Goal: Information Seeking & Learning: Learn about a topic

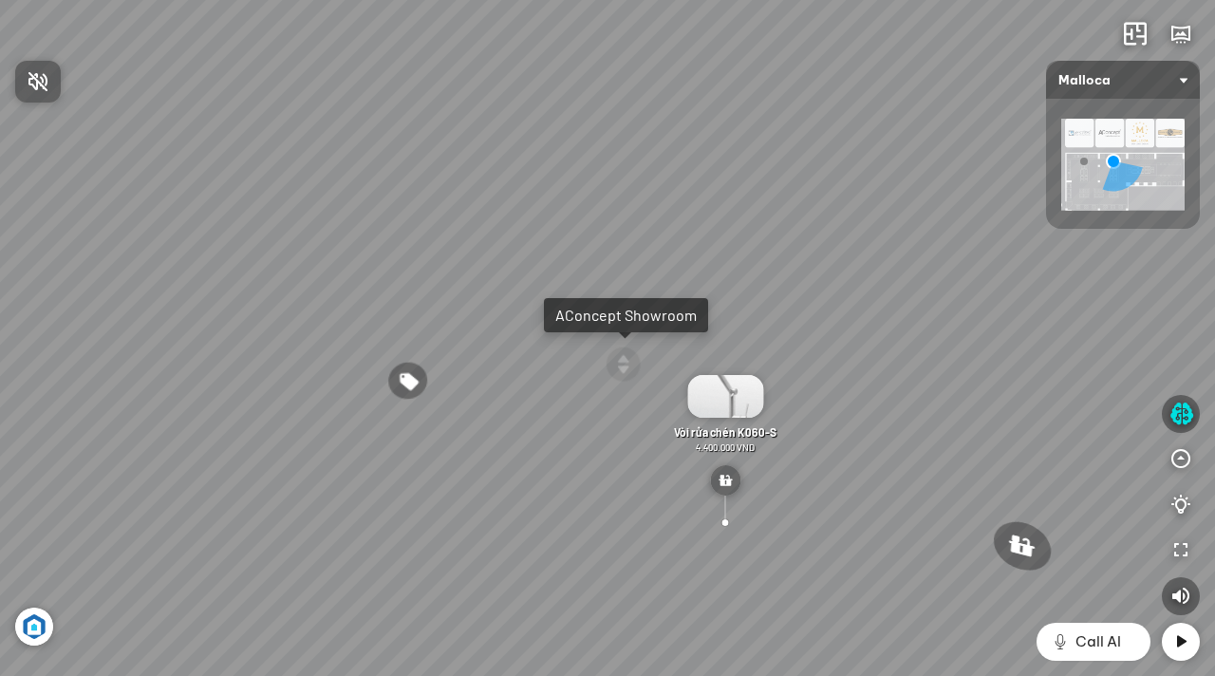
drag, startPoint x: 693, startPoint y: 349, endPoint x: 444, endPoint y: 339, distance: 248.9
click at [444, 339] on div at bounding box center [607, 338] width 1215 height 676
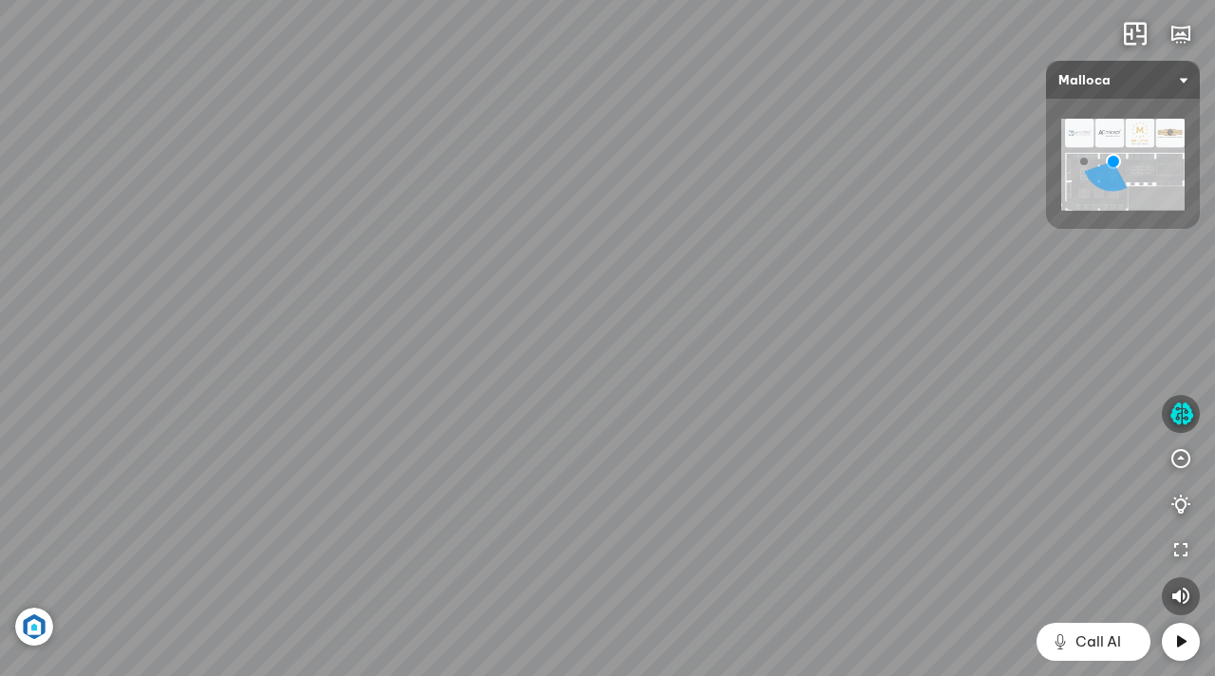
drag, startPoint x: 833, startPoint y: 467, endPoint x: 370, endPoint y: 440, distance: 463.1
click at [370, 441] on div "Chậu rửa chén hai hộc bán thủ công Malloca MS 610T 9.460.000 VND Máy hút khói k…" at bounding box center [607, 338] width 1215 height 676
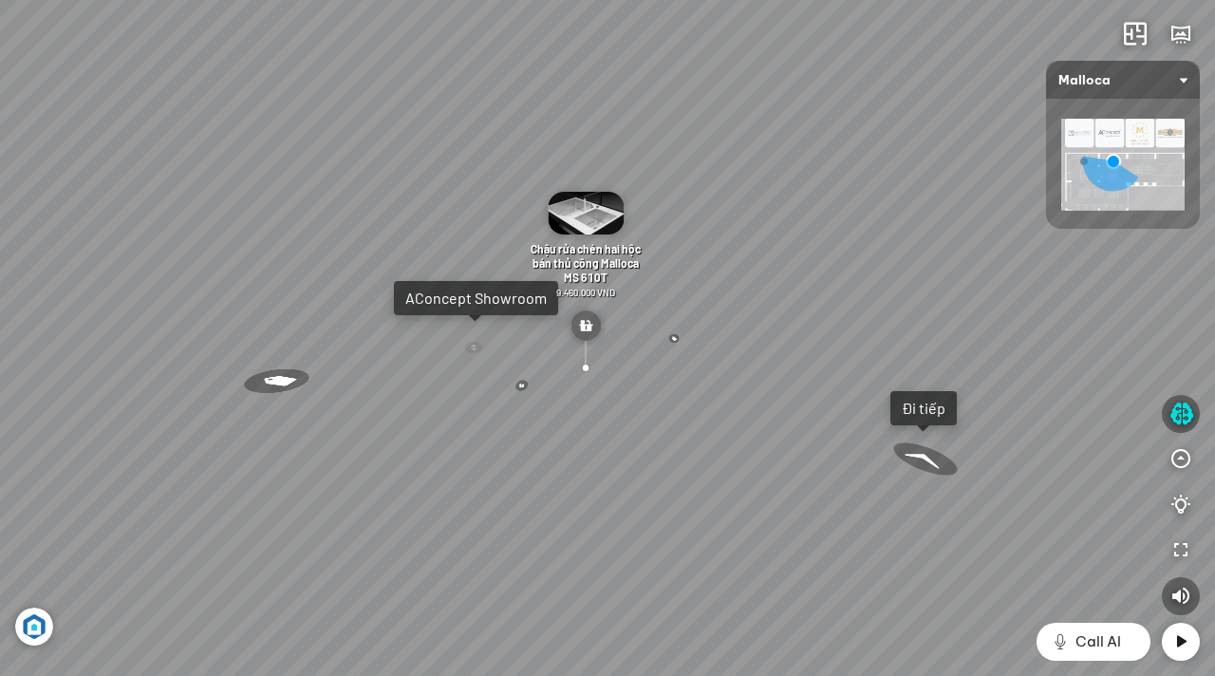
click at [919, 454] on div at bounding box center [926, 460] width 77 height 48
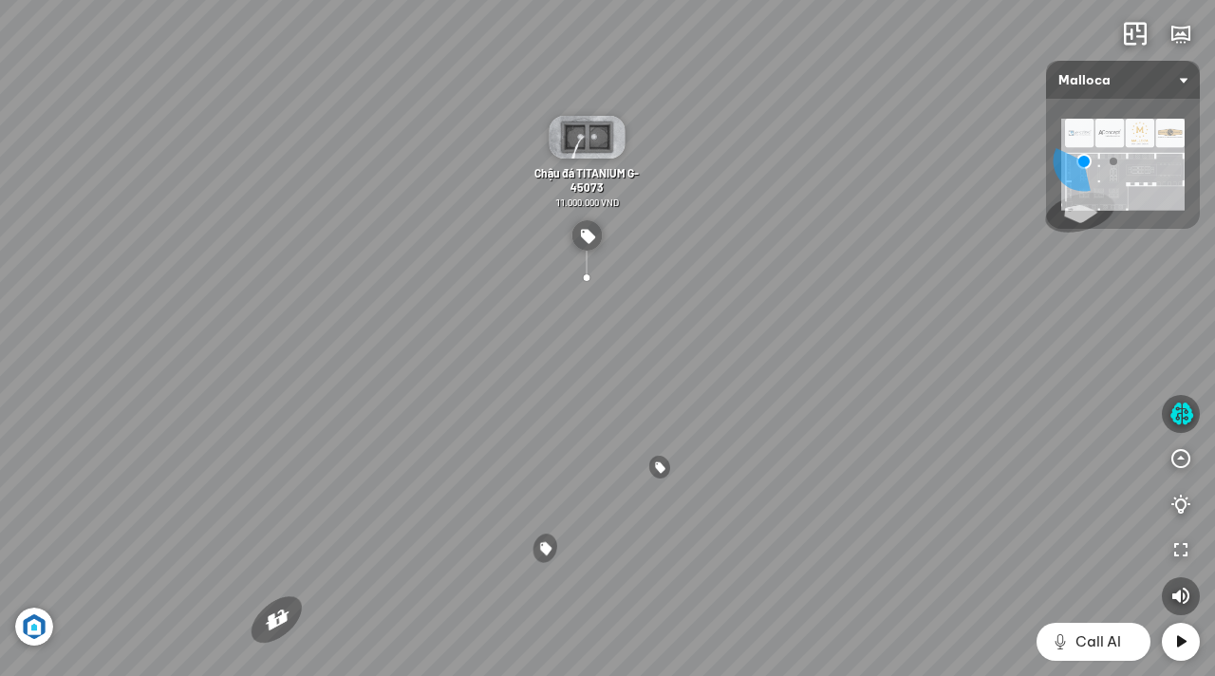
drag, startPoint x: 574, startPoint y: 277, endPoint x: 907, endPoint y: 348, distance: 339.8
click at [908, 350] on div "Chậu rửa chén MS 6075 6.710.000 VND Vòi chậu rửa chén MF-043 7.920.000 VND Vòi …" at bounding box center [607, 338] width 1215 height 676
click at [283, 313] on div "Chậu rửa chén MS 6075 6.710.000 VND Vòi chậu rửa chén MF-043 7.920.000 VND Vòi …" at bounding box center [607, 338] width 1215 height 676
click at [1110, 167] on img at bounding box center [1122, 165] width 123 height 92
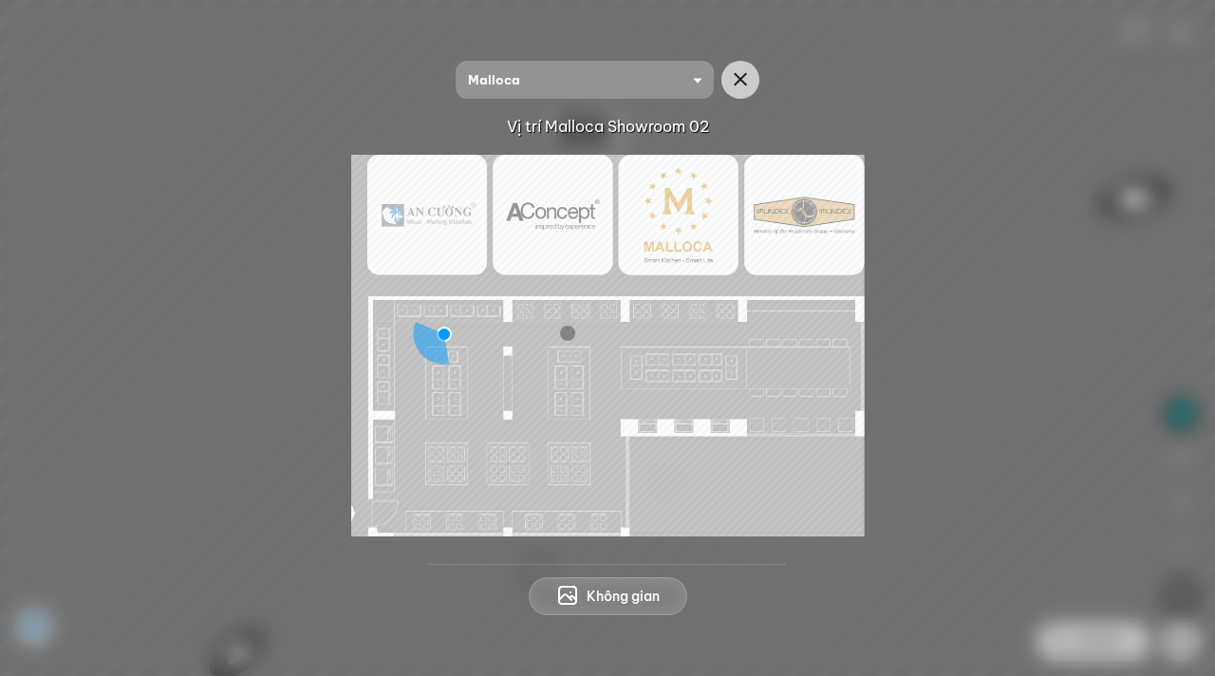
click at [565, 375] on img at bounding box center [608, 346] width 514 height 382
click at [600, 608] on button "Không gian" at bounding box center [608, 596] width 159 height 38
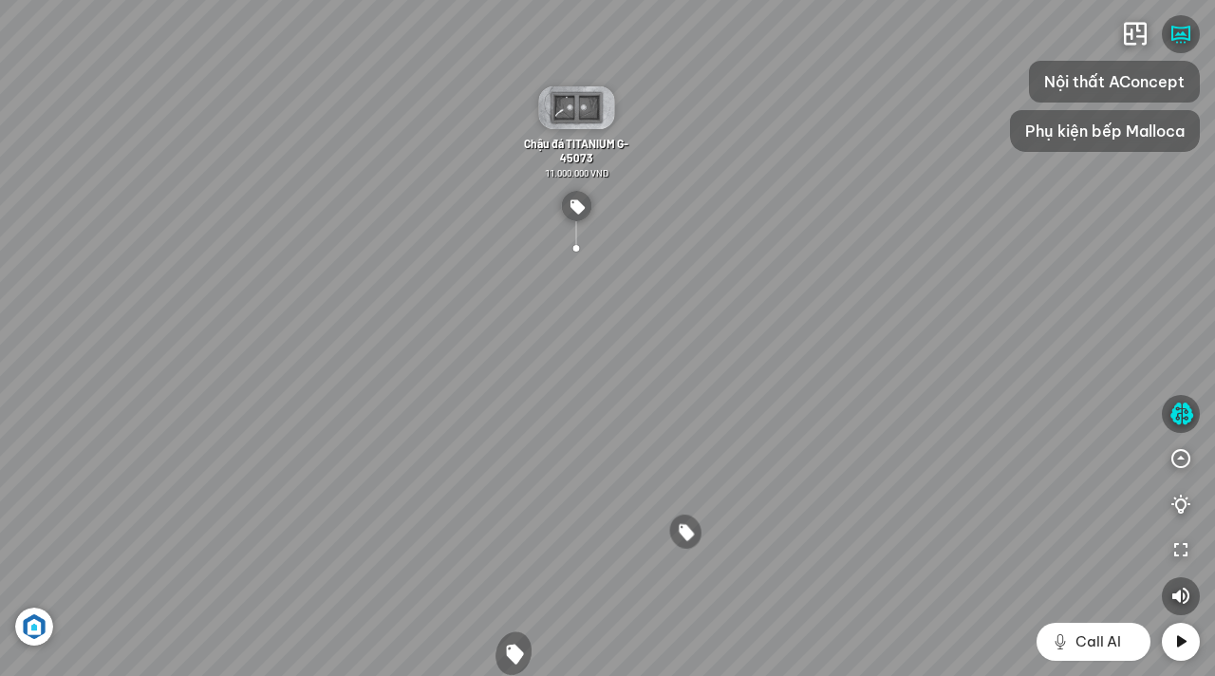
click at [820, 301] on div "Chậu rửa chén MS 6075 6.710.000 VND Vòi chậu rửa chén MF-043 7.920.000 VND Vòi …" at bounding box center [607, 338] width 1215 height 676
drag, startPoint x: 950, startPoint y: 276, endPoint x: 868, endPoint y: 285, distance: 83.0
click at [868, 285] on div "Chậu rửa chén MS 6075 6.710.000 VND Vòi chậu rửa chén MF-043 7.920.000 VND Vòi …" at bounding box center [607, 338] width 1215 height 676
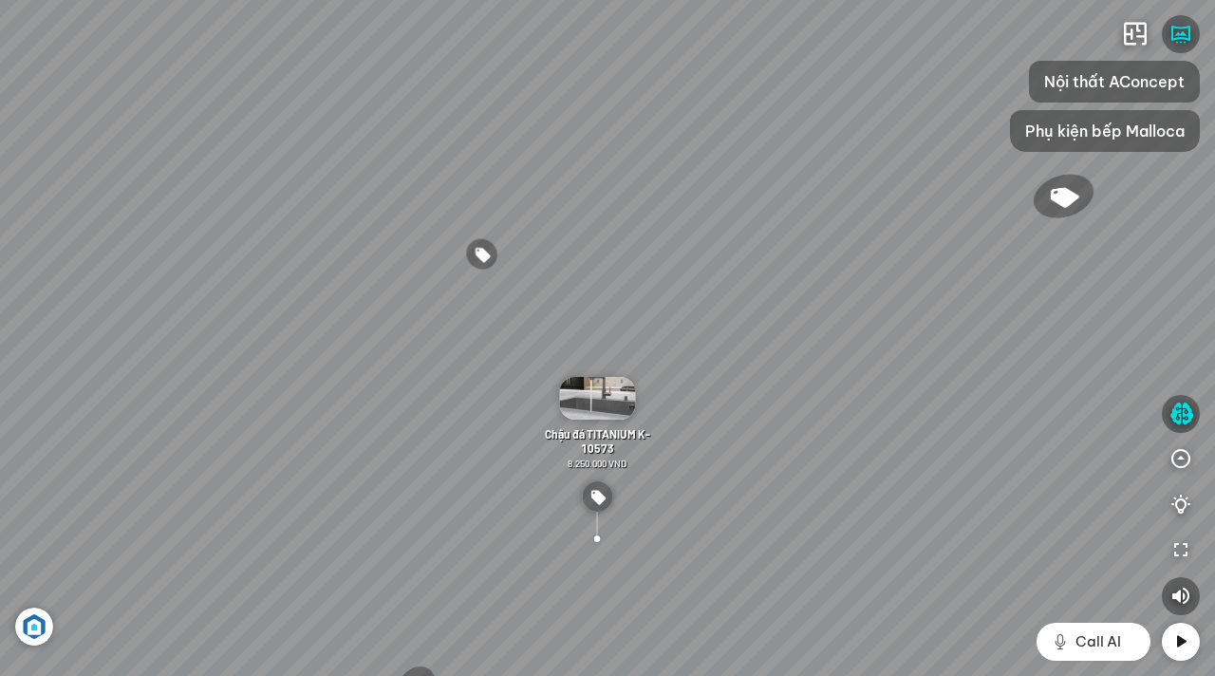
click at [651, 353] on div "Chậu rửa chén MS 6075 6.710.000 VND Vòi chậu rửa chén MF-043 7.920.000 VND Vòi …" at bounding box center [607, 338] width 1215 height 676
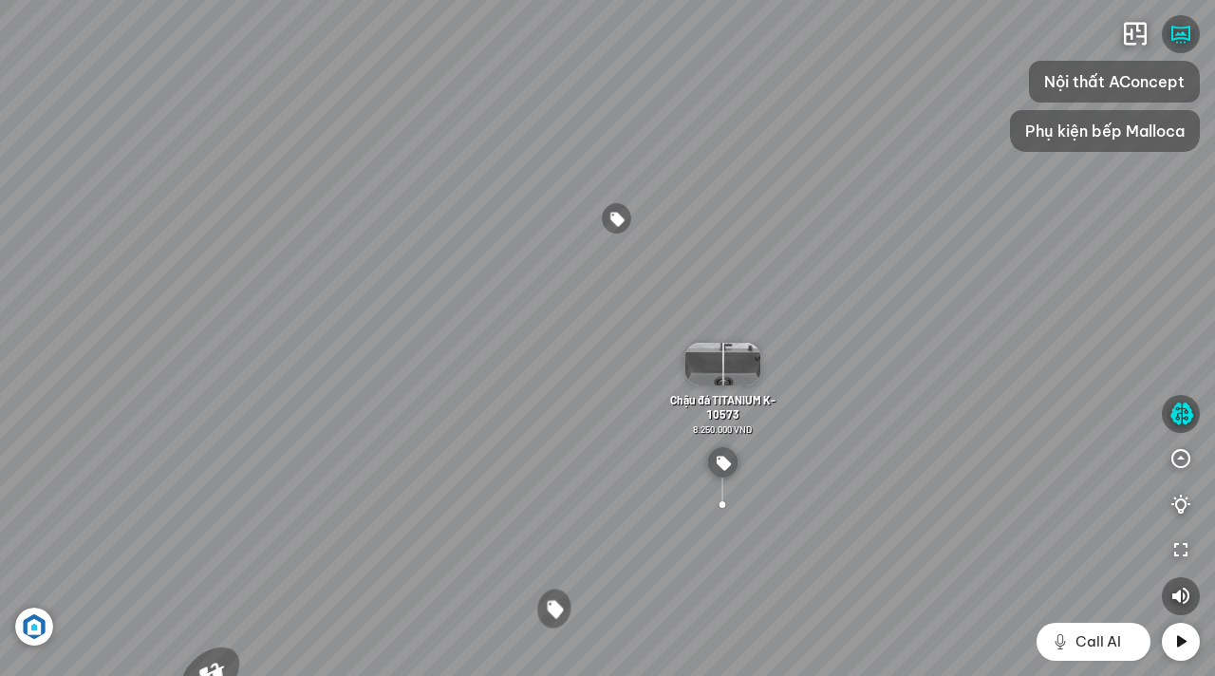
drag, startPoint x: 651, startPoint y: 353, endPoint x: 796, endPoint y: 310, distance: 151.4
click at [796, 310] on div "Chậu rửa chén MS 6075 6.710.000 VND Vòi chậu rửa chén MF-043 7.920.000 VND Vòi …" at bounding box center [607, 338] width 1215 height 676
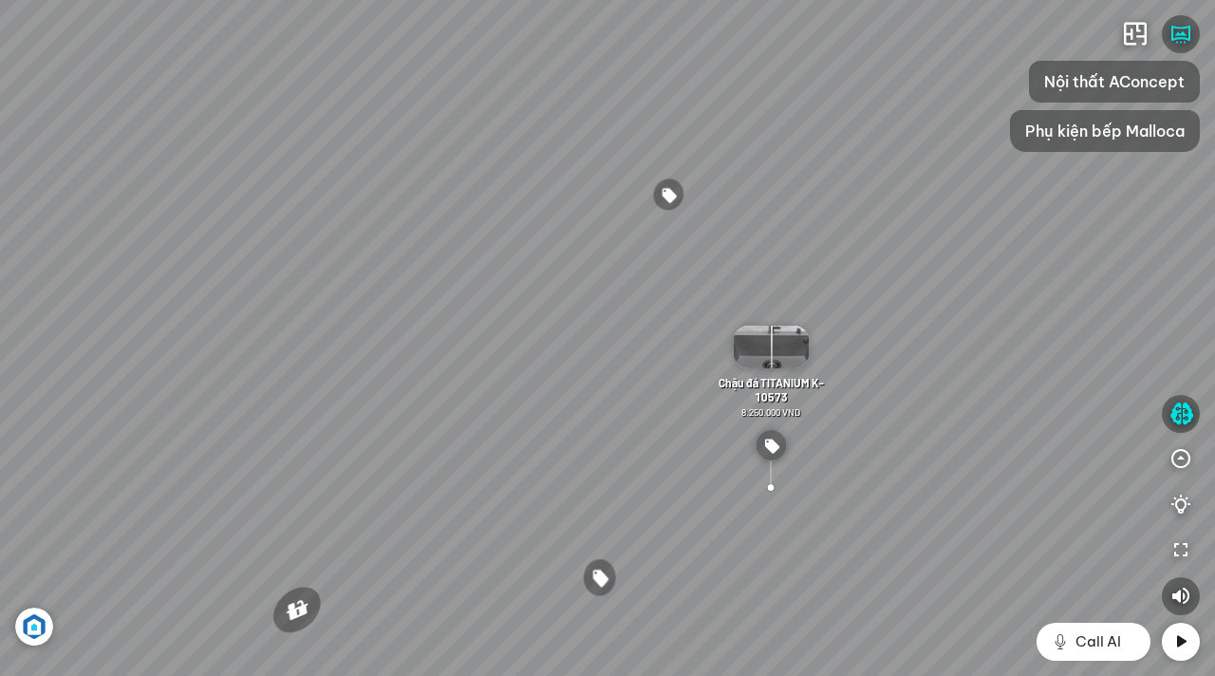
click at [753, 313] on div "Chậu rửa chén MS 6075 6.710.000 VND Vòi chậu rửa chén MF-043 7.920.000 VND Vòi …" at bounding box center [607, 338] width 1215 height 676
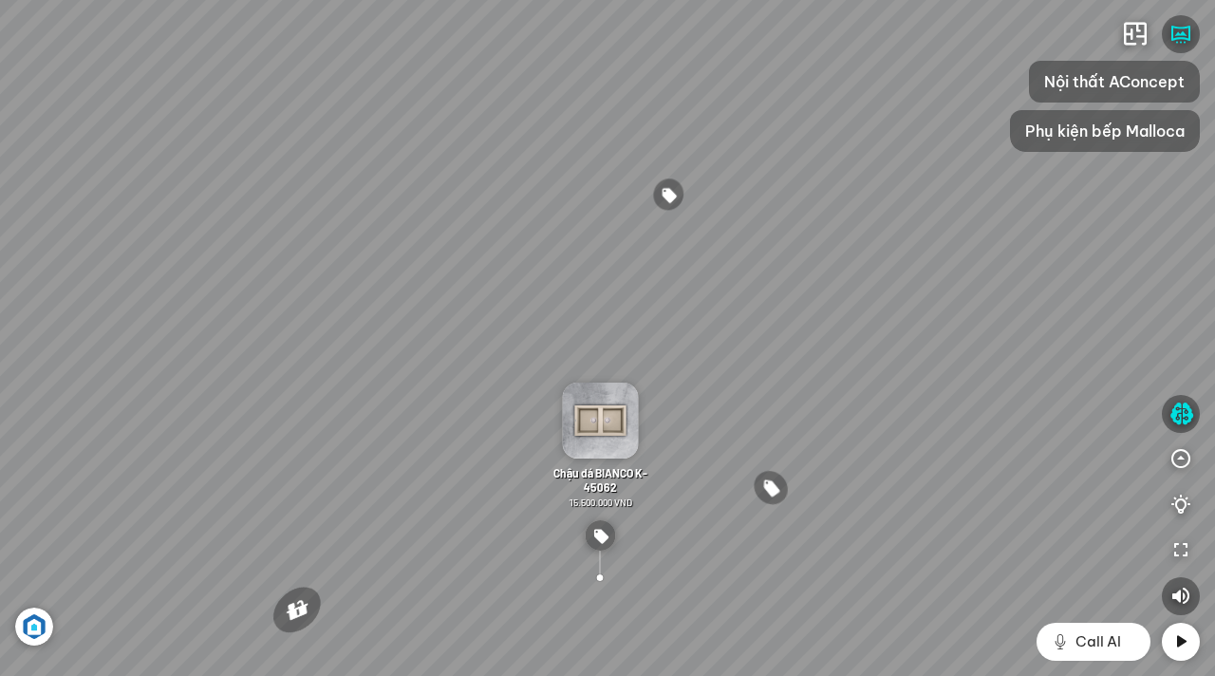
click at [716, 301] on div "Chậu rửa chén MS 6075 6.710.000 VND Vòi chậu rửa chén MF-043 7.920.000 VND Vòi …" at bounding box center [607, 338] width 1215 height 676
click at [557, 302] on div "Chậu rửa chén MS 6075 6.710.000 VND Vòi chậu rửa chén MF-043 7.920.000 VND Vòi …" at bounding box center [607, 338] width 1215 height 676
drag, startPoint x: 557, startPoint y: 302, endPoint x: 585, endPoint y: 302, distance: 27.5
click at [576, 302] on div "Chậu rửa chén MS 6075 6.710.000 VND Vòi chậu rửa chén MF-043 7.920.000 VND Vòi …" at bounding box center [607, 338] width 1215 height 676
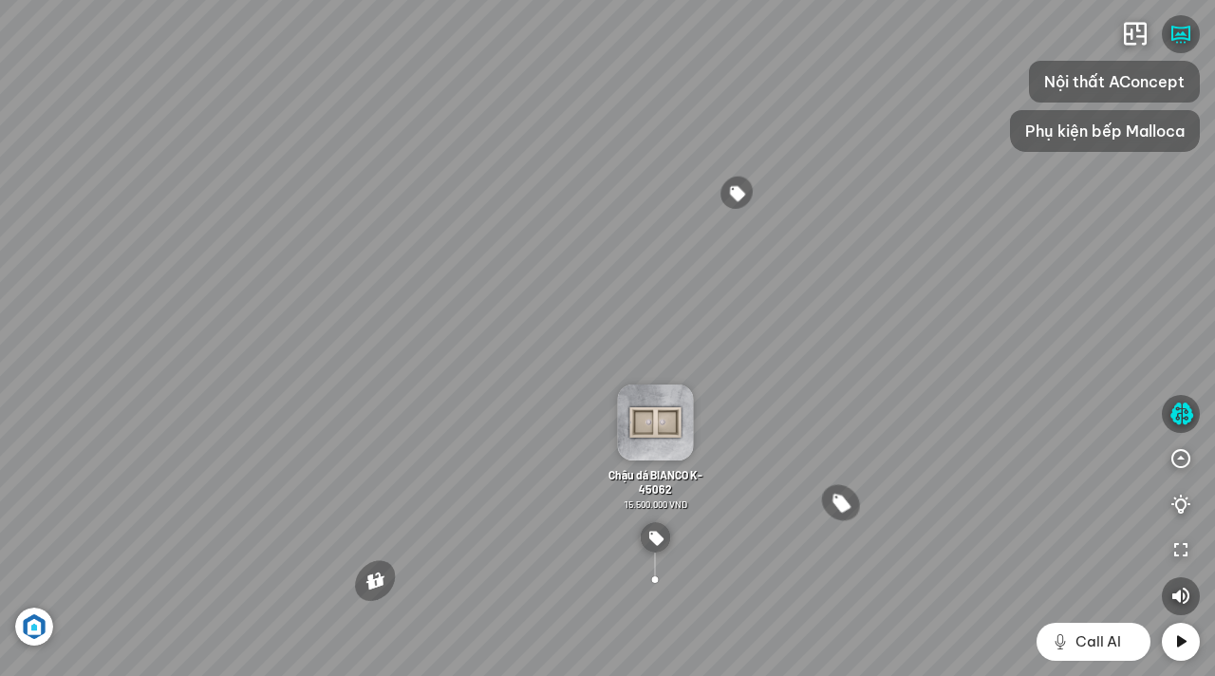
click at [563, 301] on div "Chậu rửa chén MS 6075 6.710.000 VND Vòi chậu rửa chén MF-043 7.920.000 VND Vòi …" at bounding box center [607, 338] width 1215 height 676
drag, startPoint x: 563, startPoint y: 301, endPoint x: 726, endPoint y: 301, distance: 163.3
click at [588, 301] on div "Chậu rửa chén MS 6075 6.710.000 VND Vòi chậu rửa chén MF-043 7.920.000 VND Vòi …" at bounding box center [607, 338] width 1215 height 676
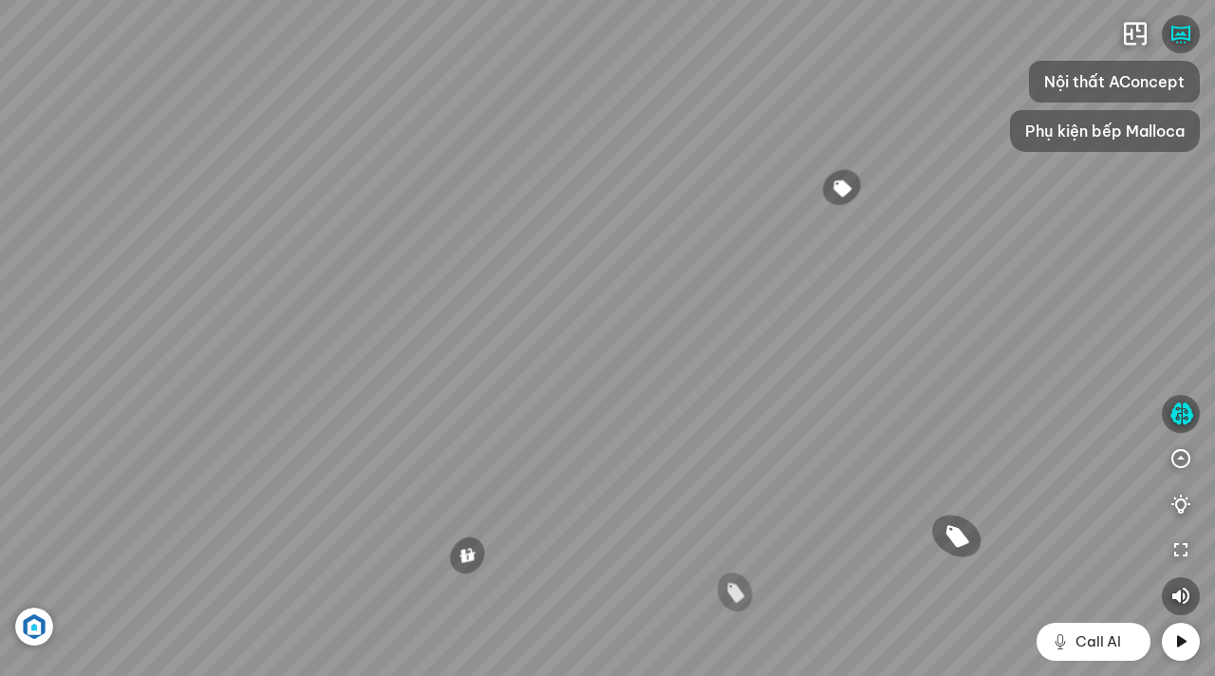
click at [525, 330] on div "Chậu rửa chén MS 6075 6.710.000 VND Vòi chậu rửa chén MF-043 7.920.000 VND Vòi …" at bounding box center [607, 338] width 1215 height 676
click at [1142, 32] on icon "button" at bounding box center [1135, 34] width 23 height 23
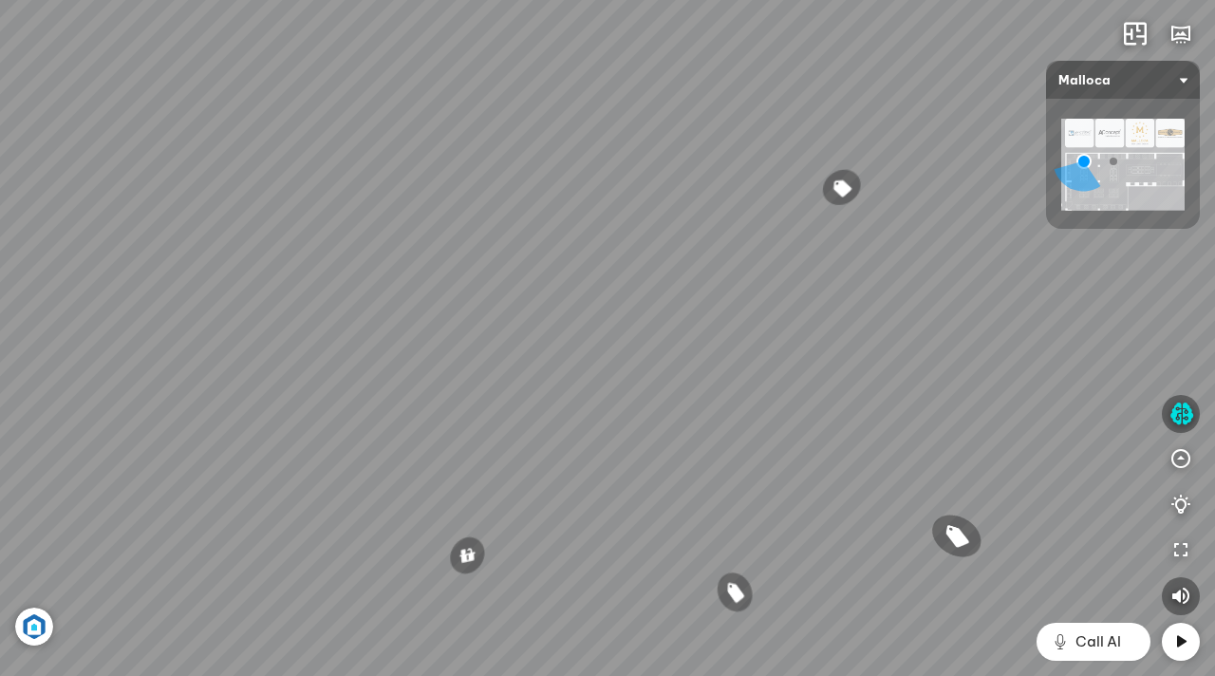
click at [1114, 162] on div at bounding box center [1114, 162] width 8 height 8
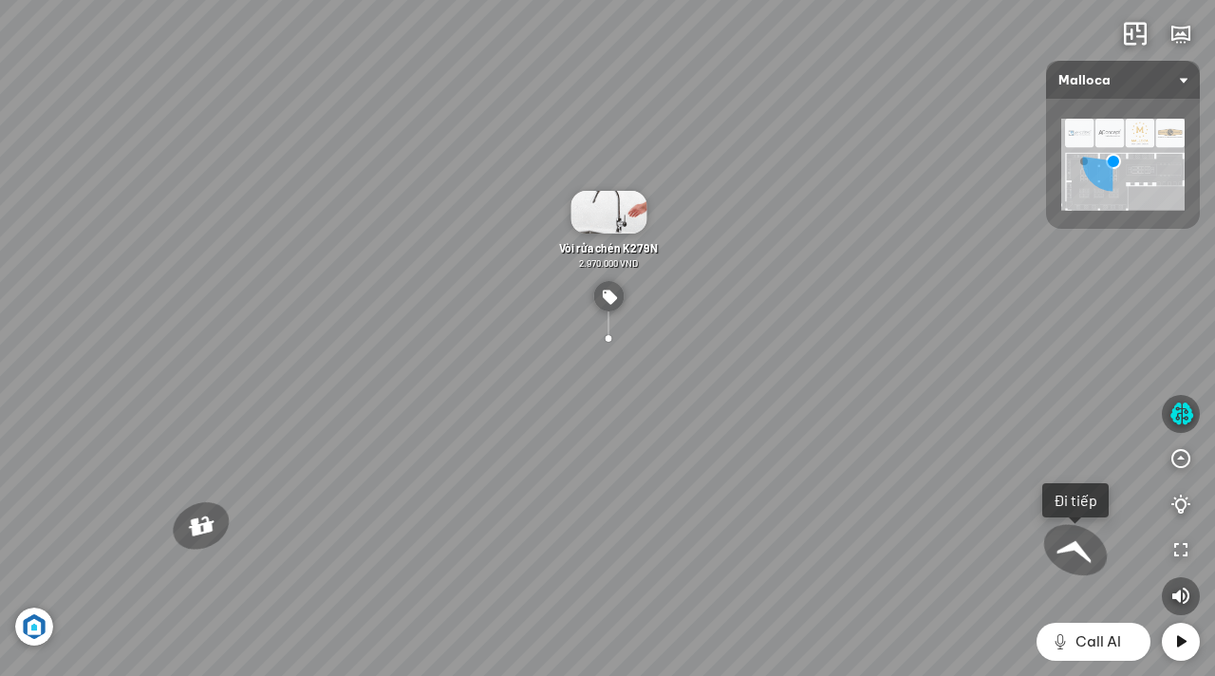
click at [1074, 556] on div at bounding box center [1075, 550] width 73 height 69
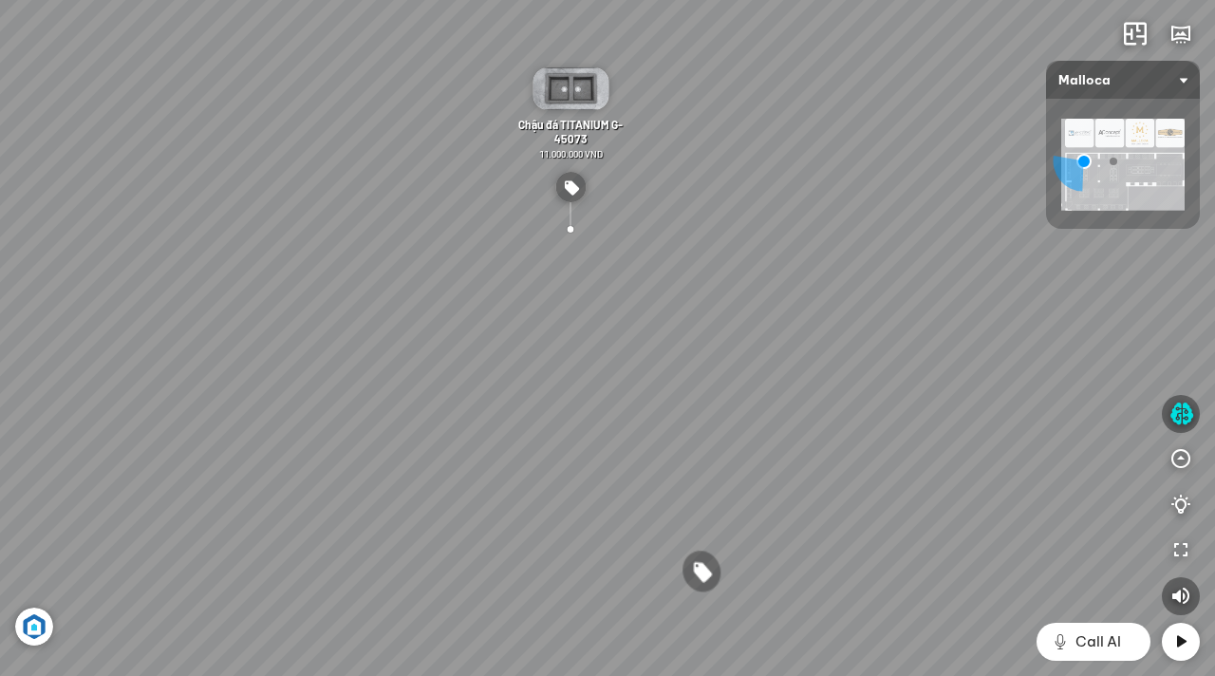
click at [978, 552] on div "Chậu rửa chén MS 6075 6.710.000 VND Vòi chậu rửa chén MF-043 7.920.000 VND Vòi …" at bounding box center [607, 338] width 1215 height 676
click at [900, 558] on div "Chậu rửa chén MS 6075 6.710.000 VND Vòi chậu rửa chén MF-043 7.920.000 VND Vòi …" at bounding box center [607, 338] width 1215 height 676
click at [917, 432] on div "Chậu rửa chén MS 6075 6.710.000 VND Vòi chậu rửa chén MF-043 7.920.000 VND Vòi …" at bounding box center [607, 338] width 1215 height 676
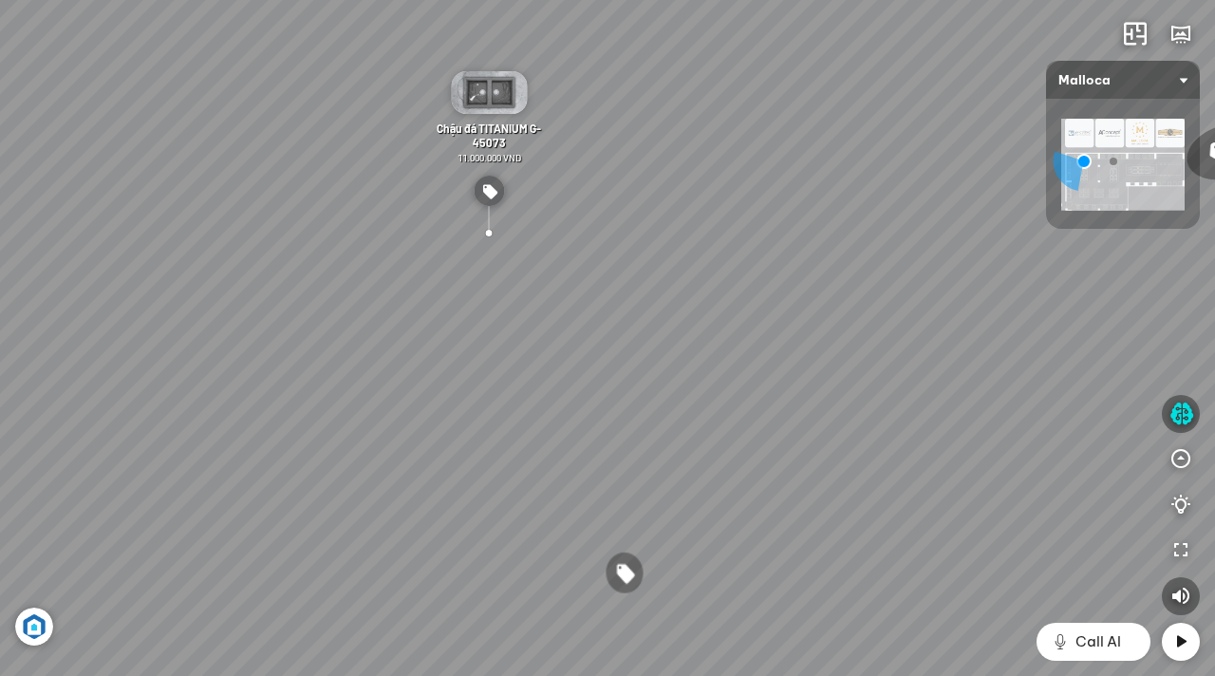
drag, startPoint x: 917, startPoint y: 432, endPoint x: 835, endPoint y: 438, distance: 81.8
click at [835, 438] on div "Chậu rửa chén MS 6075 6.710.000 VND Vòi chậu rửa chén MF-043 7.920.000 VND Vòi …" at bounding box center [607, 338] width 1215 height 676
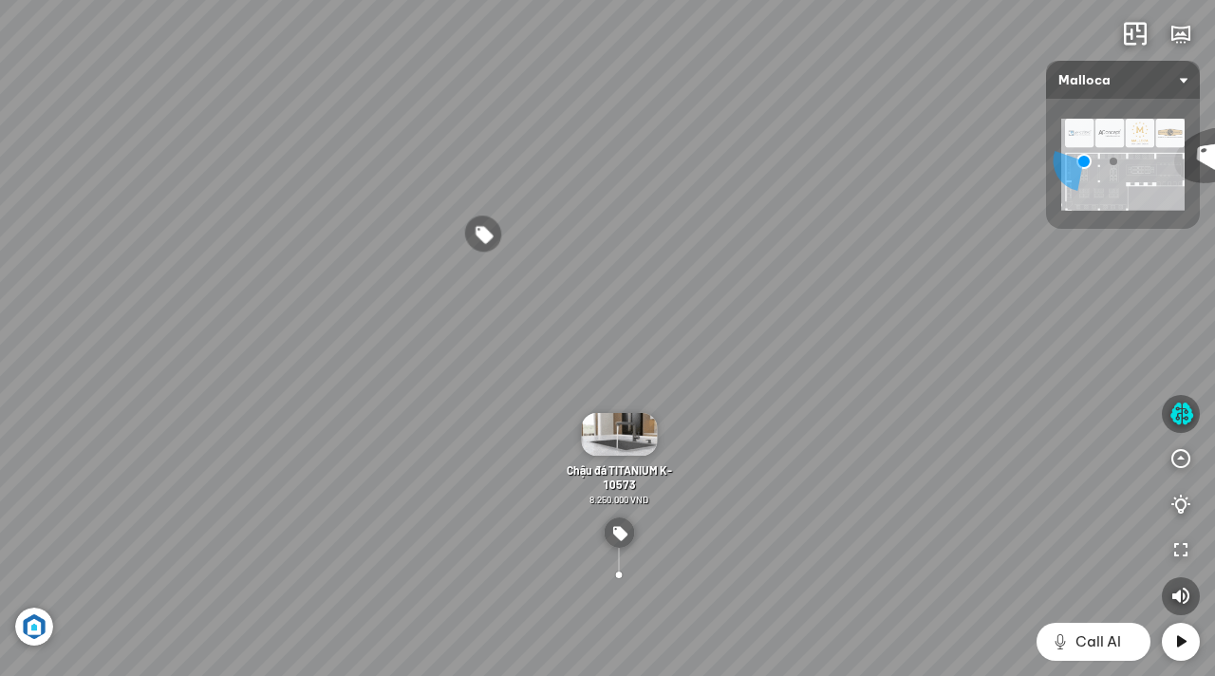
click at [693, 477] on div "Chậu rửa chén MS 6075 6.710.000 VND Vòi chậu rửa chén MF-043 7.920.000 VND Vòi …" at bounding box center [607, 338] width 1215 height 676
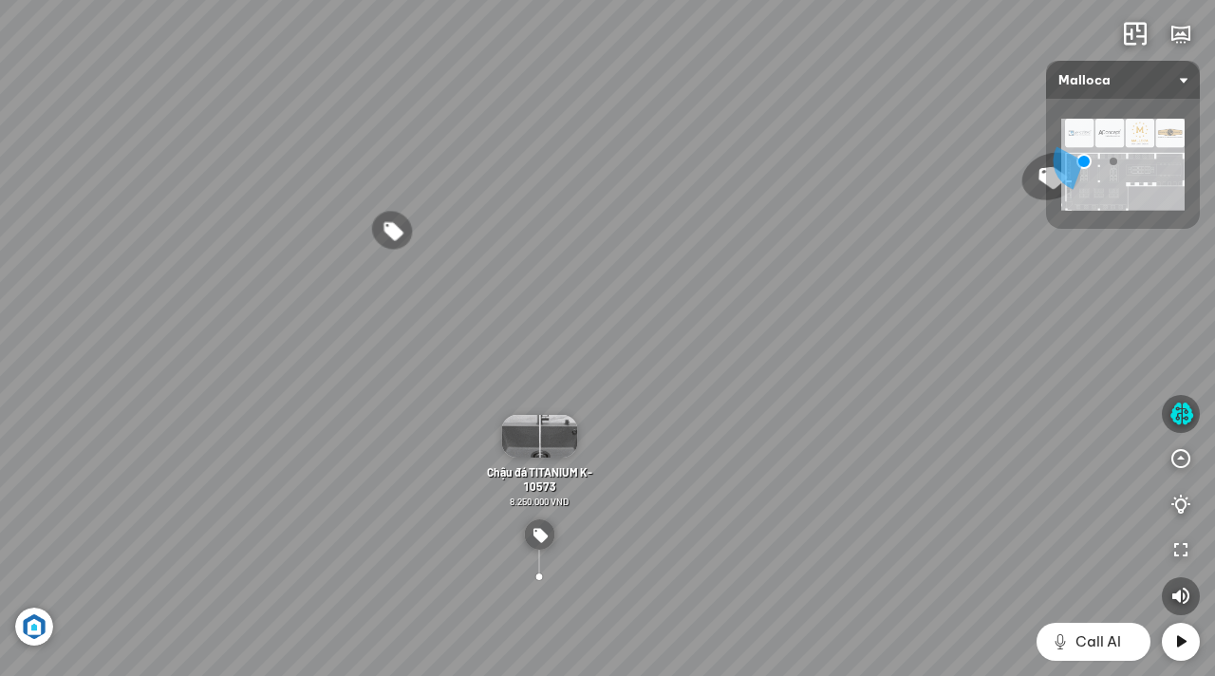
drag, startPoint x: 693, startPoint y: 477, endPoint x: 590, endPoint y: 482, distance: 102.6
click at [590, 482] on div "Chậu rửa chén MS 6075 6.710.000 VND Vòi chậu rửa chén MF-043 7.920.000 VND Vòi …" at bounding box center [607, 338] width 1215 height 676
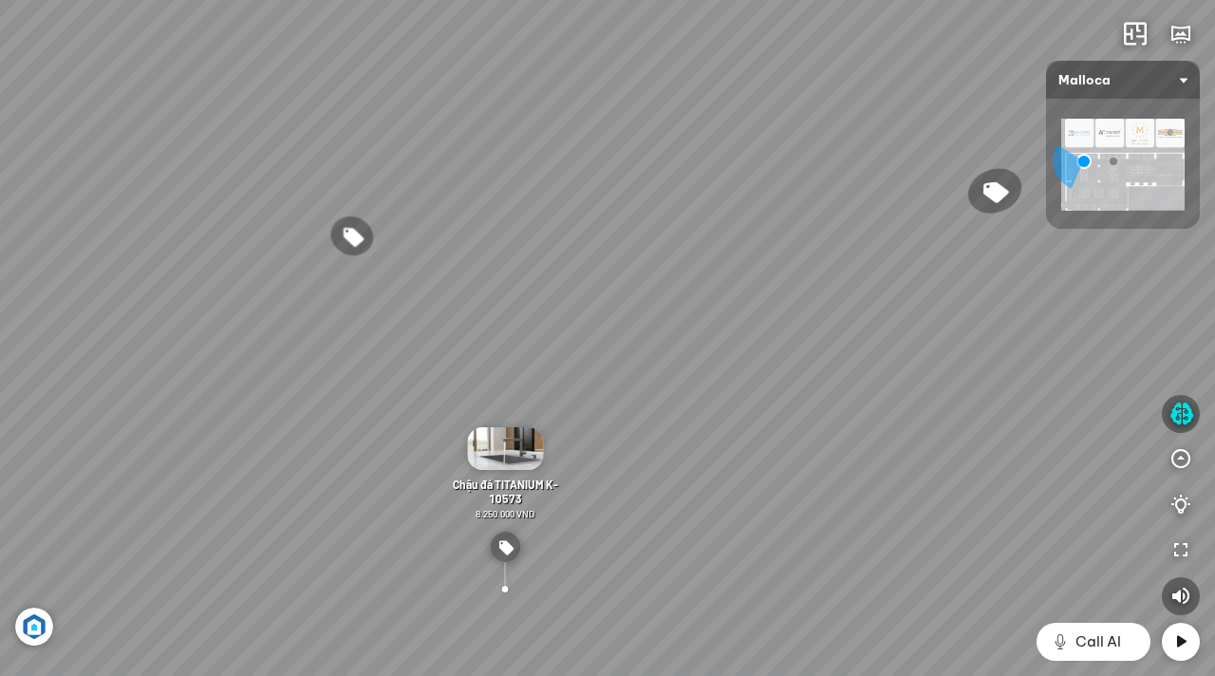
click at [692, 464] on div "Chậu rửa chén MS 6075 6.710.000 VND Vòi chậu rửa chén MF-043 7.920.000 VND Vòi …" at bounding box center [607, 338] width 1215 height 676
click at [432, 495] on div "Chậu rửa chén MS 6075 6.710.000 VND Vòi chậu rửa chén MF-043 7.920.000 VND Vòi …" at bounding box center [607, 338] width 1215 height 676
click at [568, 472] on div "Chậu rửa chén MS 6075 6.710.000 VND Vòi chậu rửa chén MF-043 7.920.000 VND Vòi …" at bounding box center [607, 338] width 1215 height 676
click at [739, 404] on div "Chậu rửa chén MS 6075 6.710.000 VND Vòi chậu rửa chén MF-043 7.920.000 VND Vòi …" at bounding box center [607, 338] width 1215 height 676
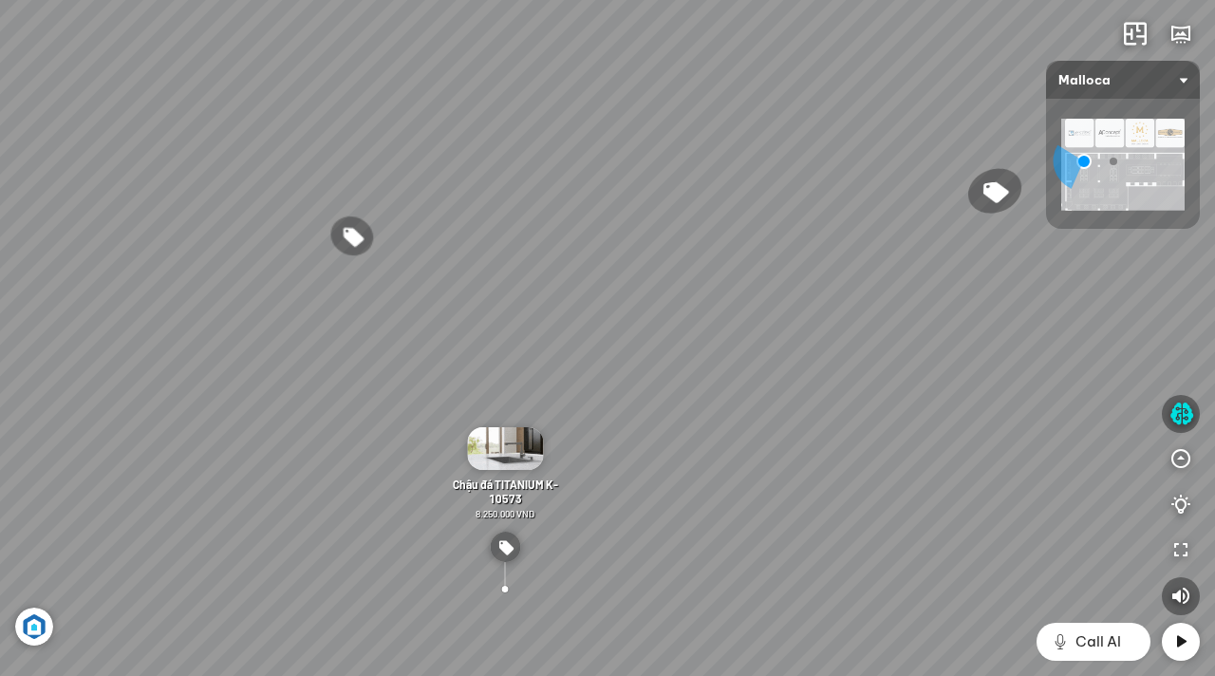
drag, startPoint x: 739, startPoint y: 404, endPoint x: 814, endPoint y: 404, distance: 75.0
click at [756, 404] on div "Chậu rửa chén MS 6075 6.710.000 VND Vòi chậu rửa chén MF-043 7.920.000 VND Vòi …" at bounding box center [607, 338] width 1215 height 676
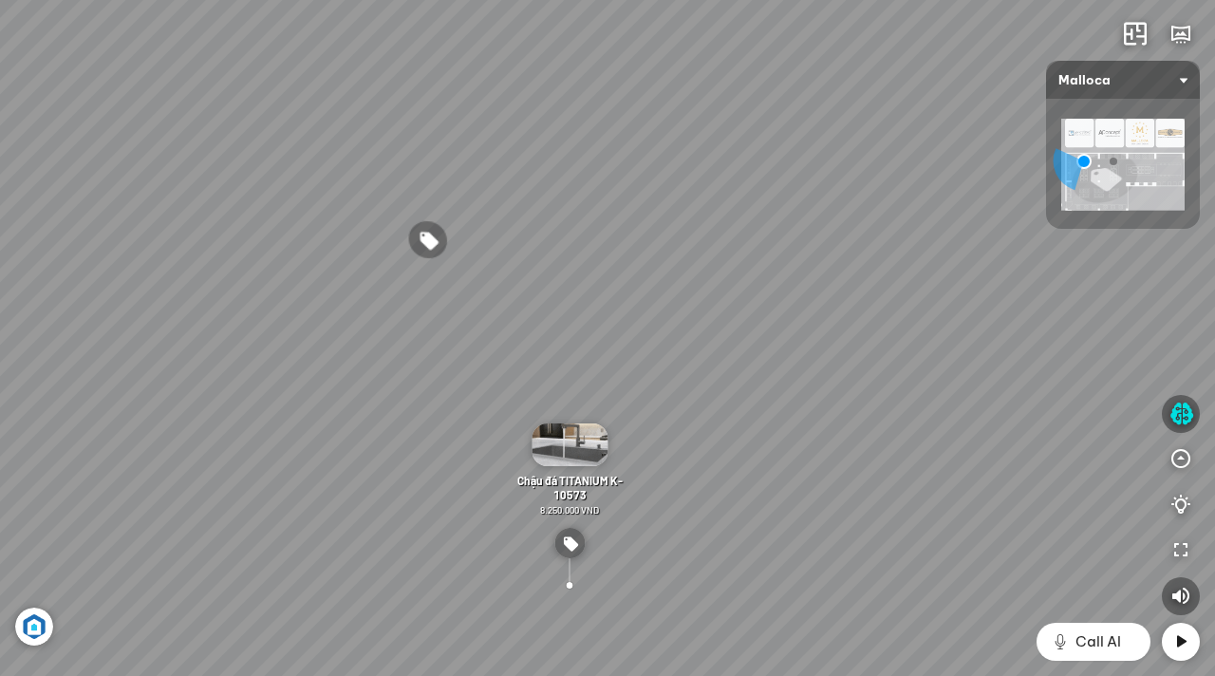
click at [776, 405] on div "Chậu rửa chén MS 6075 6.710.000 VND Vòi chậu rửa chén MF-043 7.920.000 VND Vòi …" at bounding box center [607, 338] width 1215 height 676
click at [1142, 126] on img at bounding box center [1122, 165] width 123 height 92
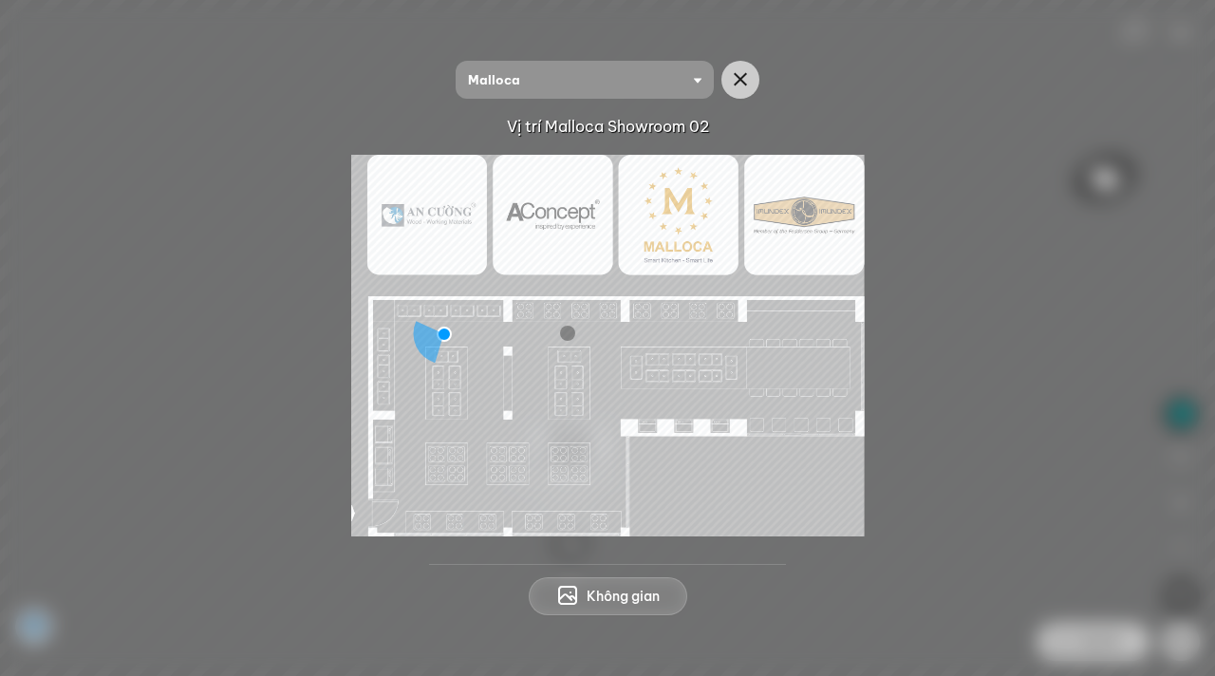
click at [660, 397] on img at bounding box center [608, 346] width 514 height 382
click at [677, 377] on img at bounding box center [608, 346] width 514 height 382
click at [561, 337] on div at bounding box center [567, 333] width 15 height 15
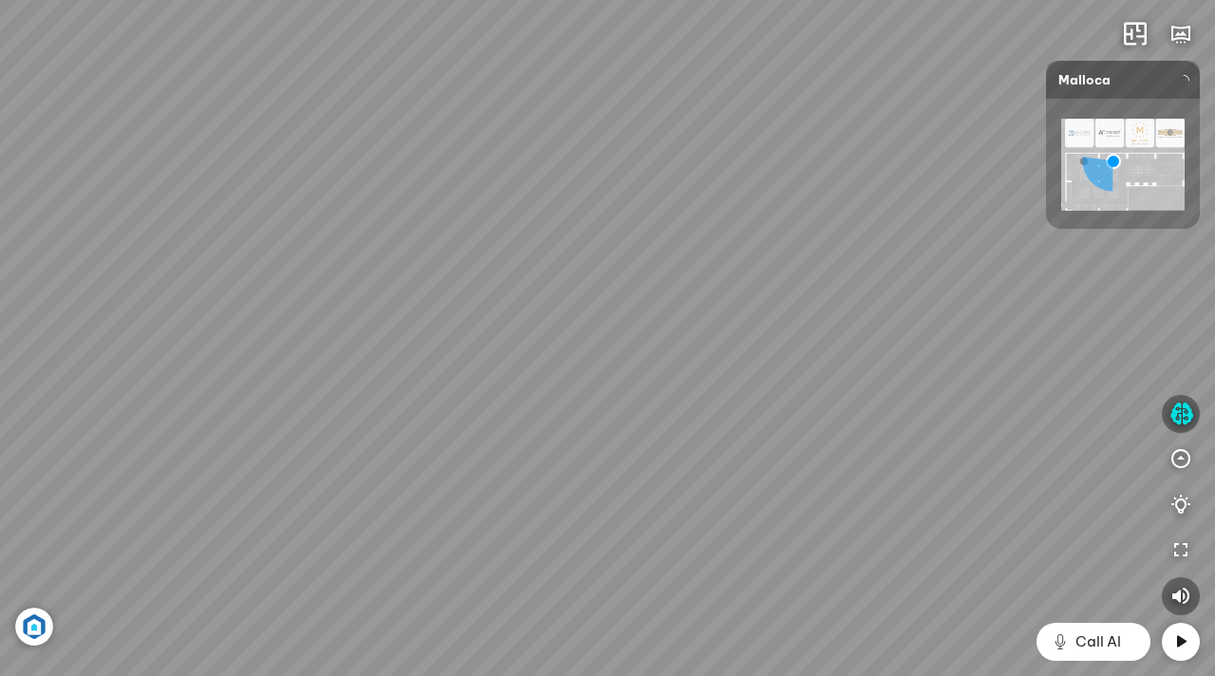
click at [1154, 163] on img at bounding box center [1122, 165] width 123 height 92
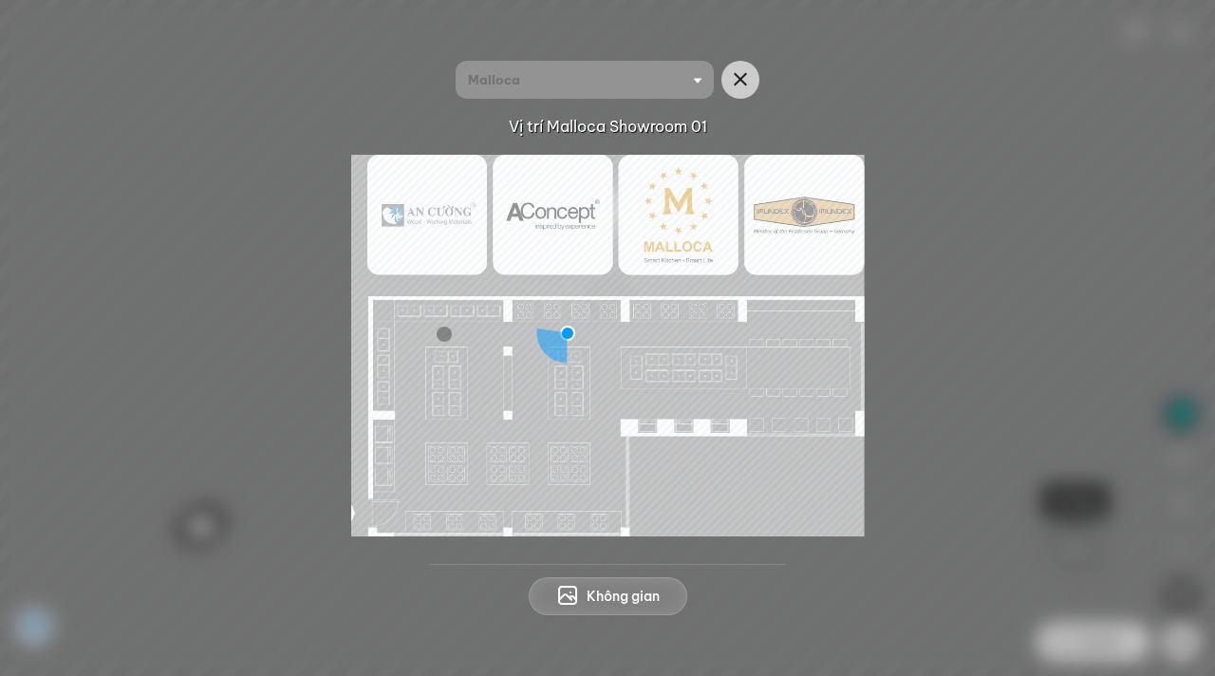
click at [641, 355] on img at bounding box center [608, 346] width 514 height 382
click at [485, 455] on img at bounding box center [608, 346] width 514 height 382
click at [429, 459] on img at bounding box center [608, 346] width 514 height 382
click at [508, 512] on img at bounding box center [608, 346] width 514 height 382
click at [714, 336] on img at bounding box center [608, 346] width 514 height 382
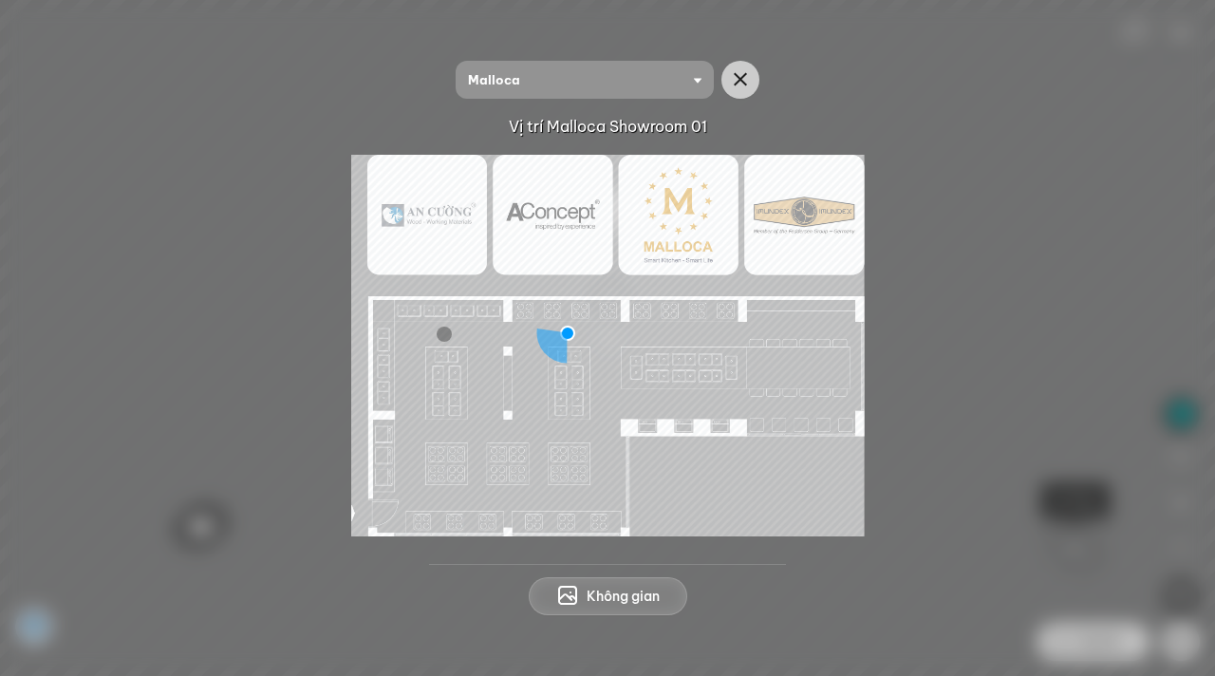
click at [713, 336] on img at bounding box center [608, 346] width 514 height 382
click at [676, 429] on img at bounding box center [608, 346] width 514 height 382
click at [514, 453] on img at bounding box center [608, 346] width 514 height 382
click at [725, 359] on img at bounding box center [608, 346] width 514 height 382
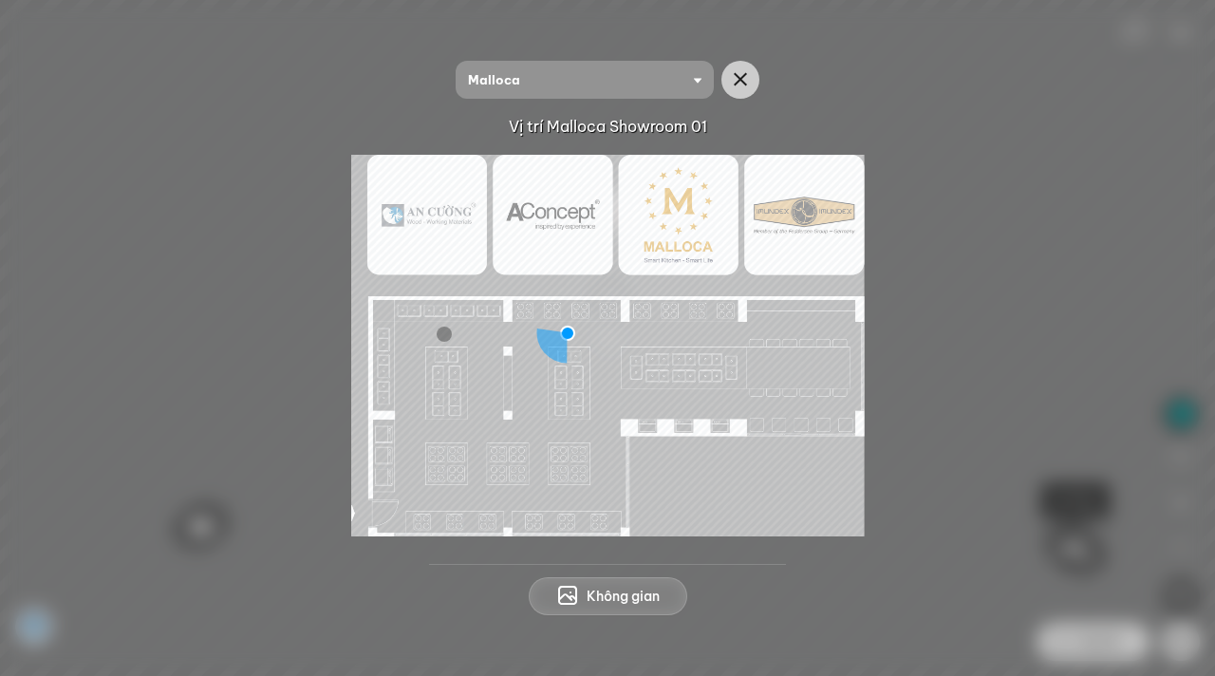
click at [589, 592] on span "Không gian" at bounding box center [623, 596] width 73 height 19
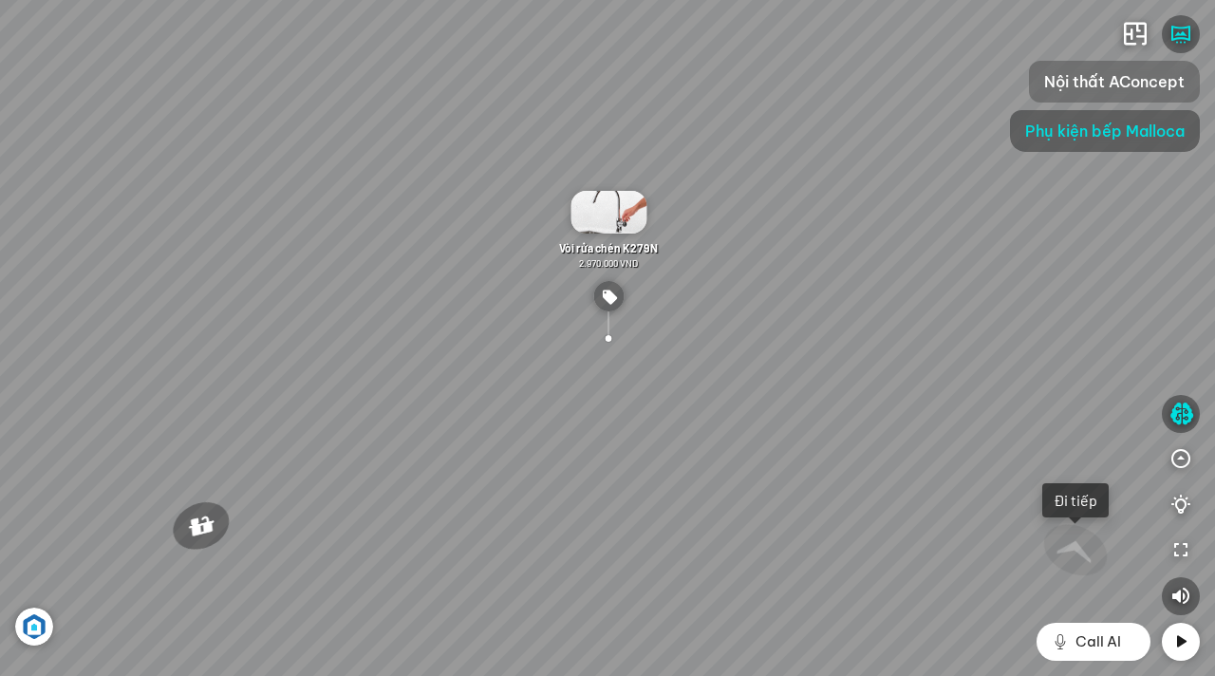
click at [1129, 73] on span "Nội thất AConcept" at bounding box center [1114, 81] width 140 height 23
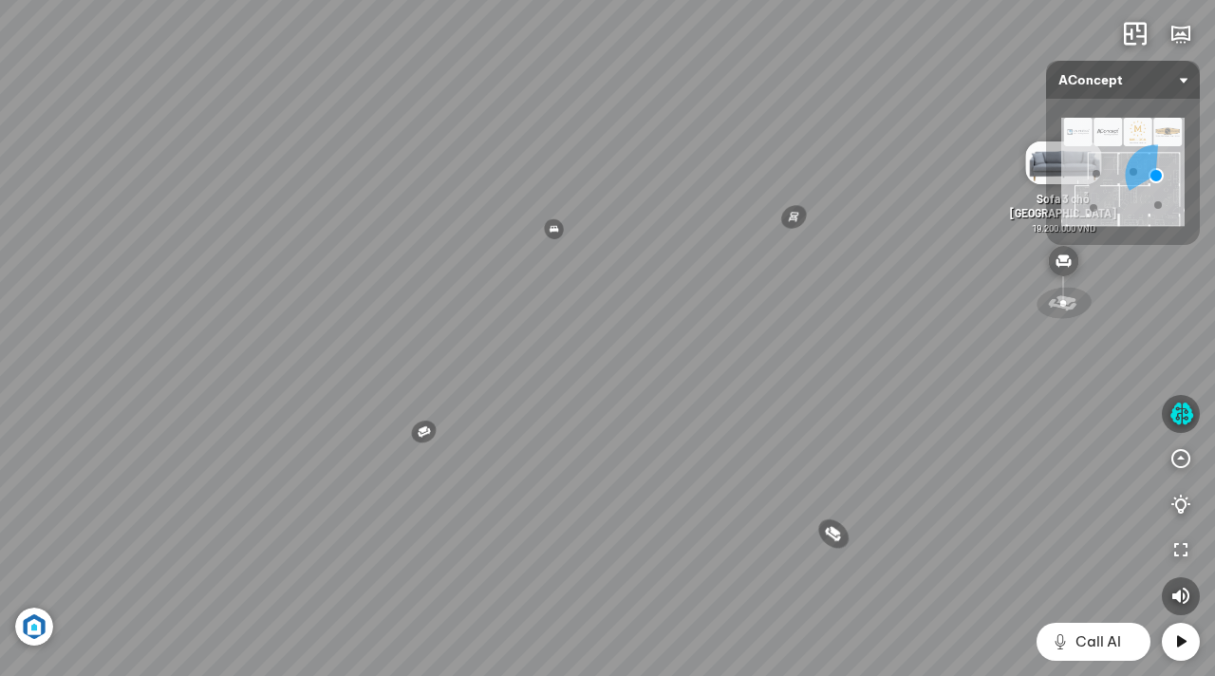
drag, startPoint x: 681, startPoint y: 483, endPoint x: 1020, endPoint y: 266, distance: 402.6
click at [1020, 266] on div "Đèn [PERSON_NAME] 5.300.000 VND Giường ngủ Palima 19.000.000 VND Ghế thư giãn N…" at bounding box center [607, 338] width 1215 height 676
drag, startPoint x: 690, startPoint y: 310, endPoint x: 829, endPoint y: 227, distance: 161.8
click at [829, 227] on div "Đèn [PERSON_NAME] 5.300.000 VND Giường ngủ Palima 19.000.000 VND Ghế thư giãn N…" at bounding box center [607, 338] width 1215 height 676
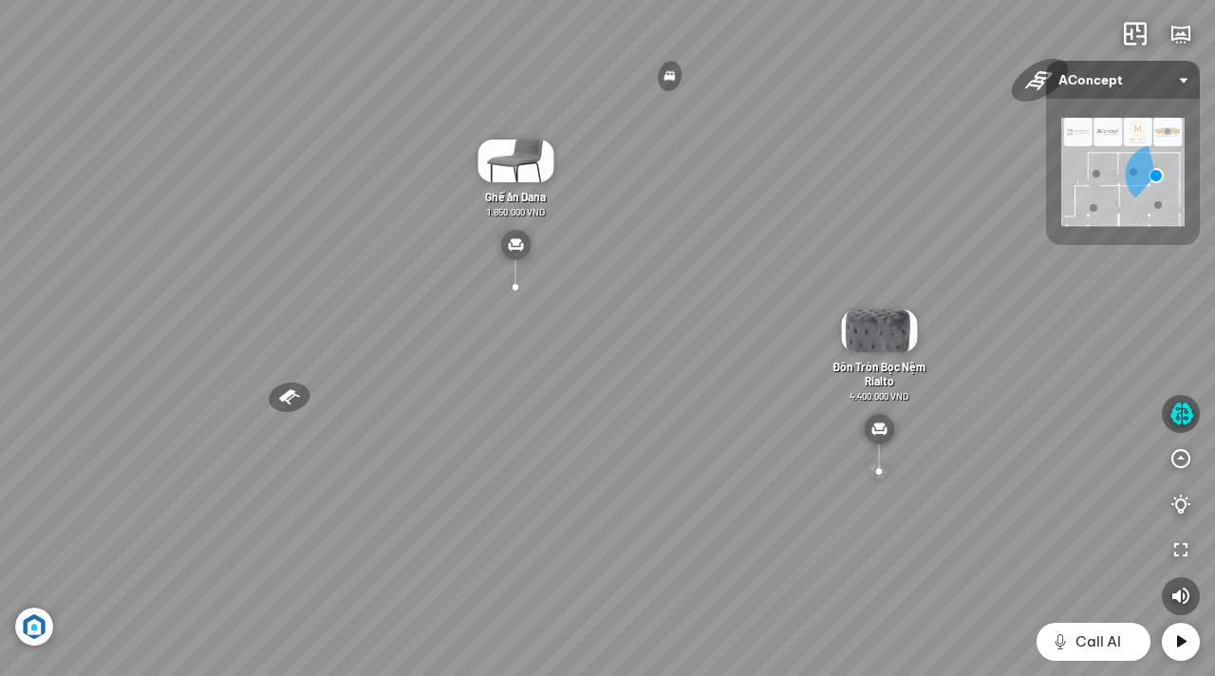
click at [880, 477] on div at bounding box center [879, 471] width 48 height 38
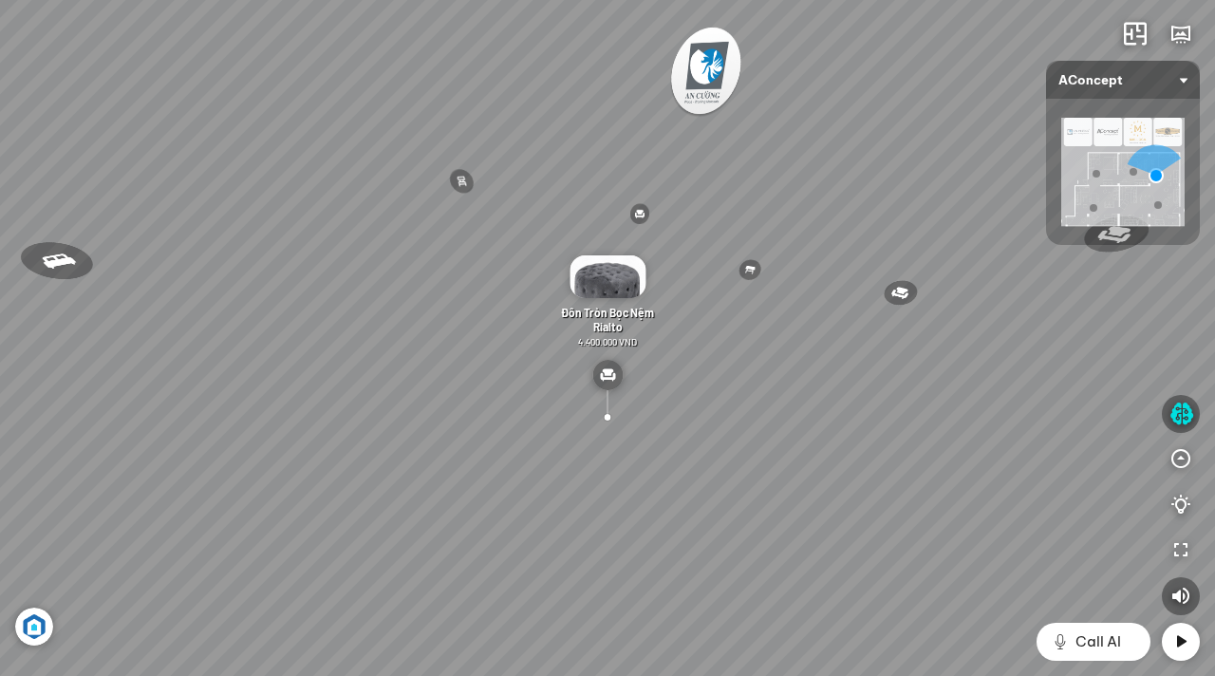
click at [716, 287] on div "Đèn [PERSON_NAME] 5.300.000 VND Giường ngủ Palima 19.000.000 VND Ghế thư giãn N…" at bounding box center [607, 338] width 1215 height 676
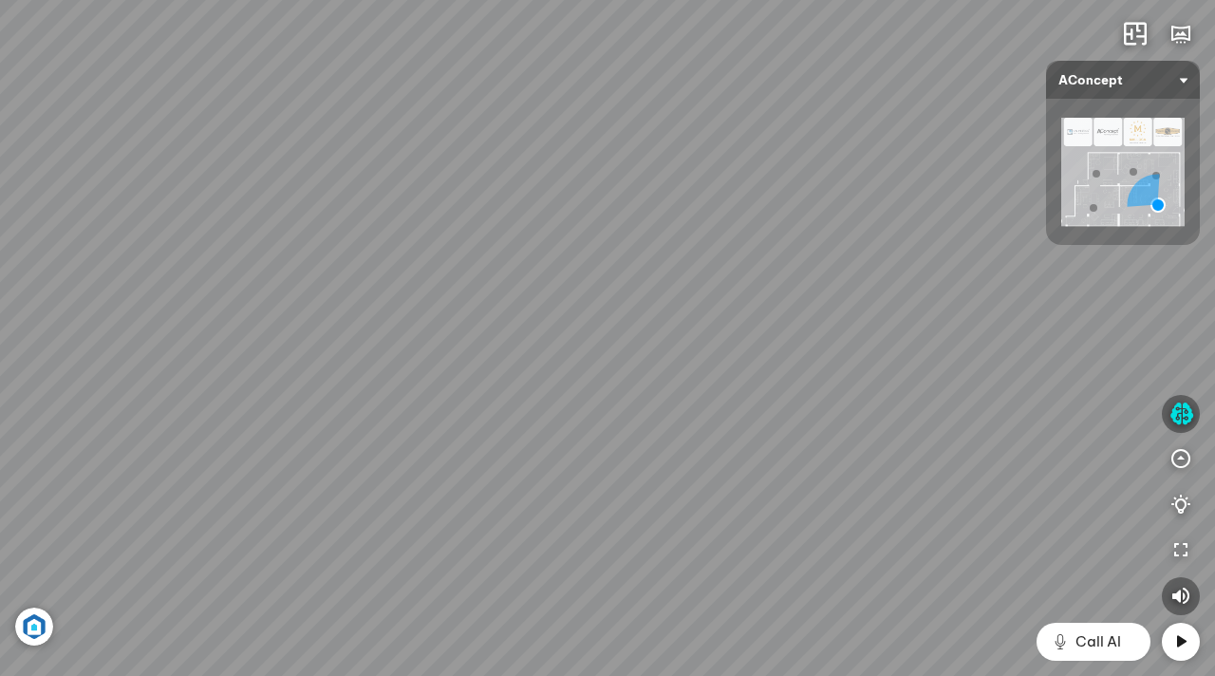
click at [571, 521] on div at bounding box center [587, 506] width 36 height 38
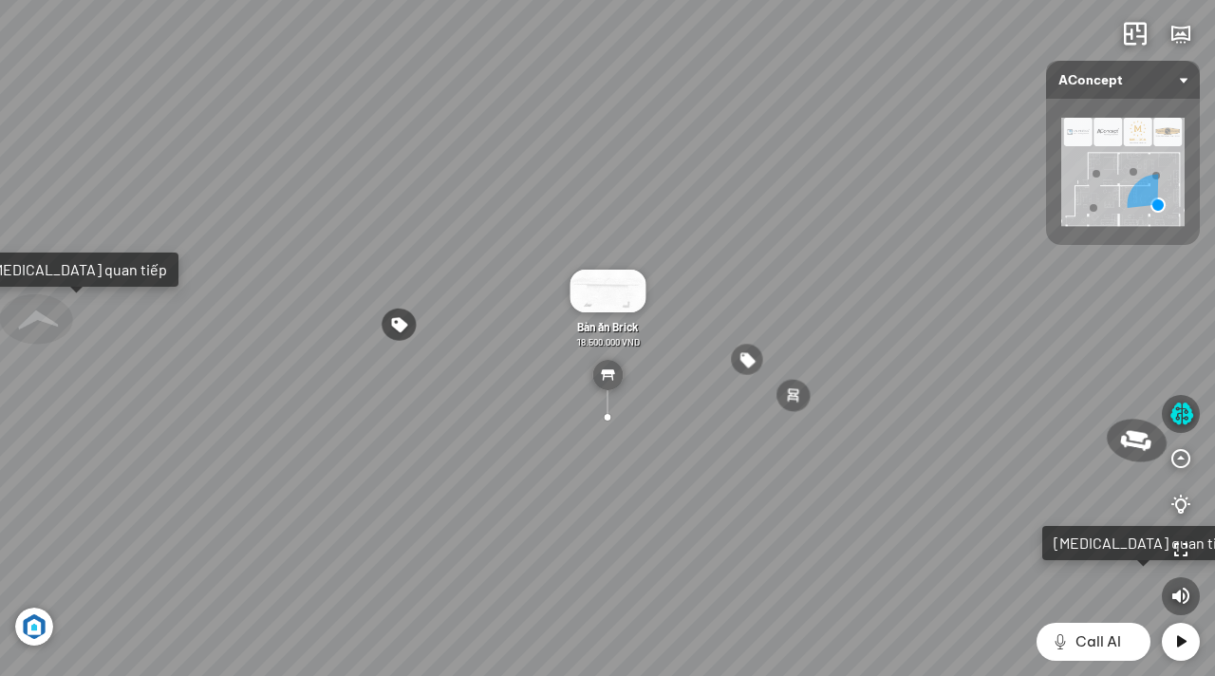
click at [314, 408] on div "Ghế ăn Andrew 3.200.000 VND Ghế ăn Wilma 1.800.000 VND Sofa 3 chỗ [PERSON_NAME]…" at bounding box center [607, 338] width 1215 height 676
click at [743, 258] on div "Ghế ăn Andrew 3.200.000 VND Ghế ăn Wilma 1.800.000 VND Sofa 3 chỗ [PERSON_NAME]…" at bounding box center [607, 338] width 1215 height 676
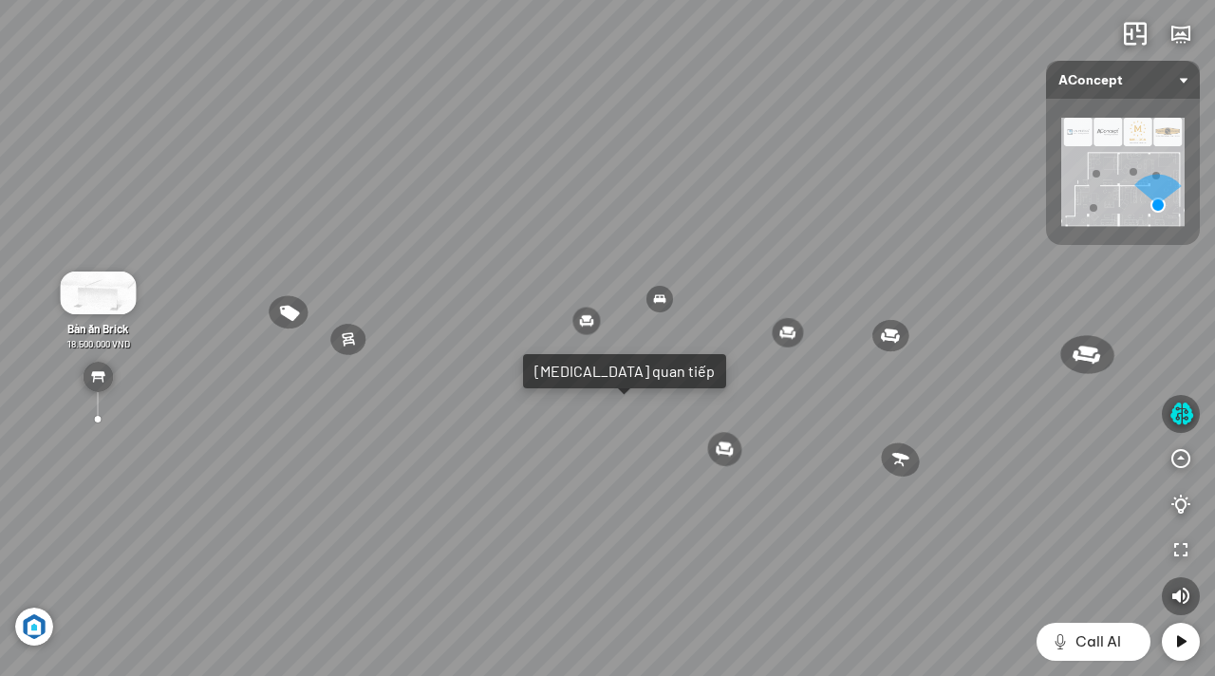
drag, startPoint x: 1041, startPoint y: 357, endPoint x: 625, endPoint y: 296, distance: 421.1
click at [625, 296] on div "Ghế ăn Andrew 3.200.000 VND Ghế ăn Wilma 1.800.000 VND Sofa 3 chỗ [PERSON_NAME]…" at bounding box center [607, 338] width 1215 height 676
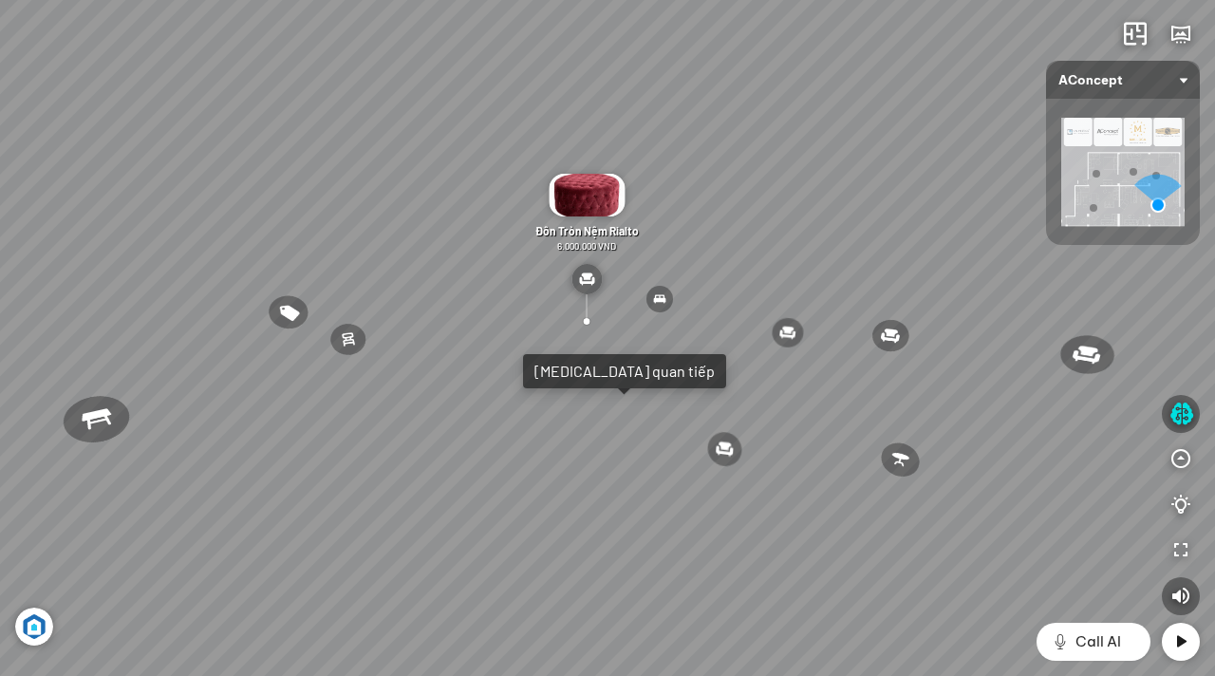
drag, startPoint x: 625, startPoint y: 296, endPoint x: 294, endPoint y: 306, distance: 330.5
click at [294, 306] on div "Ghế ăn Andrew 3.200.000 VND Ghế ăn Wilma 1.800.000 VND Sofa 3 chỗ [PERSON_NAME]…" at bounding box center [607, 338] width 1215 height 676
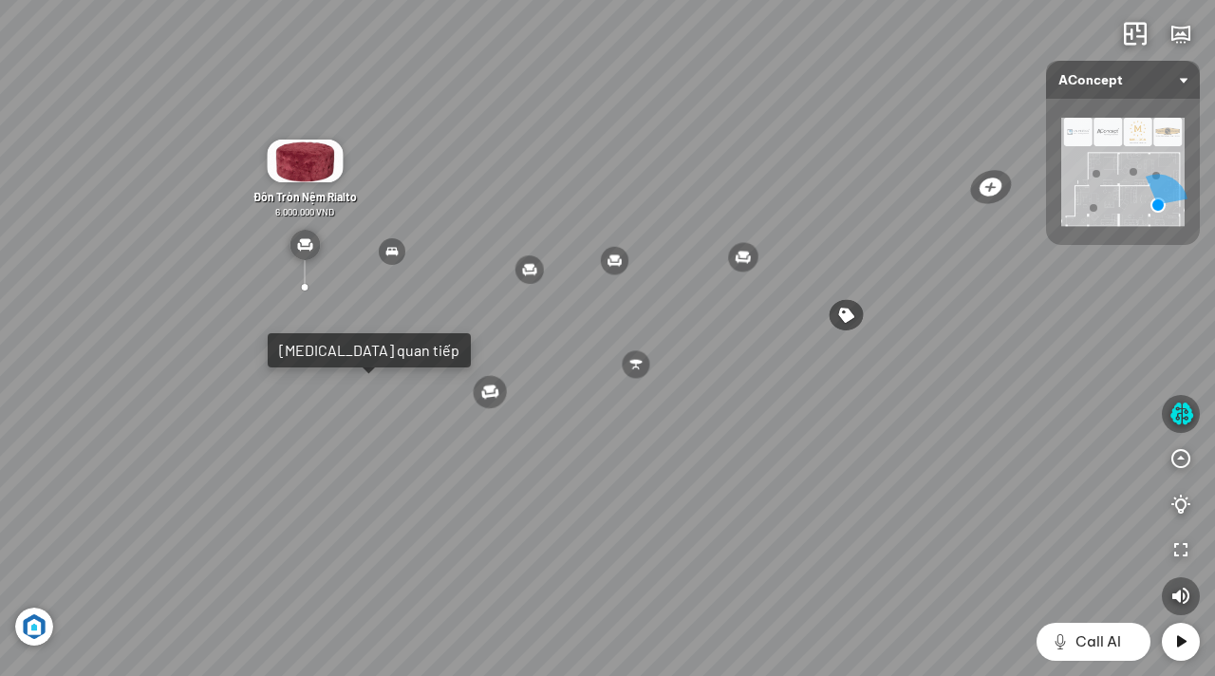
drag, startPoint x: 767, startPoint y: 523, endPoint x: 477, endPoint y: 459, distance: 296.6
click at [478, 459] on div "Ghế ăn Andrew 3.200.000 VND Ghế ăn Wilma 1.800.000 VND Sofa 3 chỗ [PERSON_NAME]…" at bounding box center [607, 338] width 1215 height 676
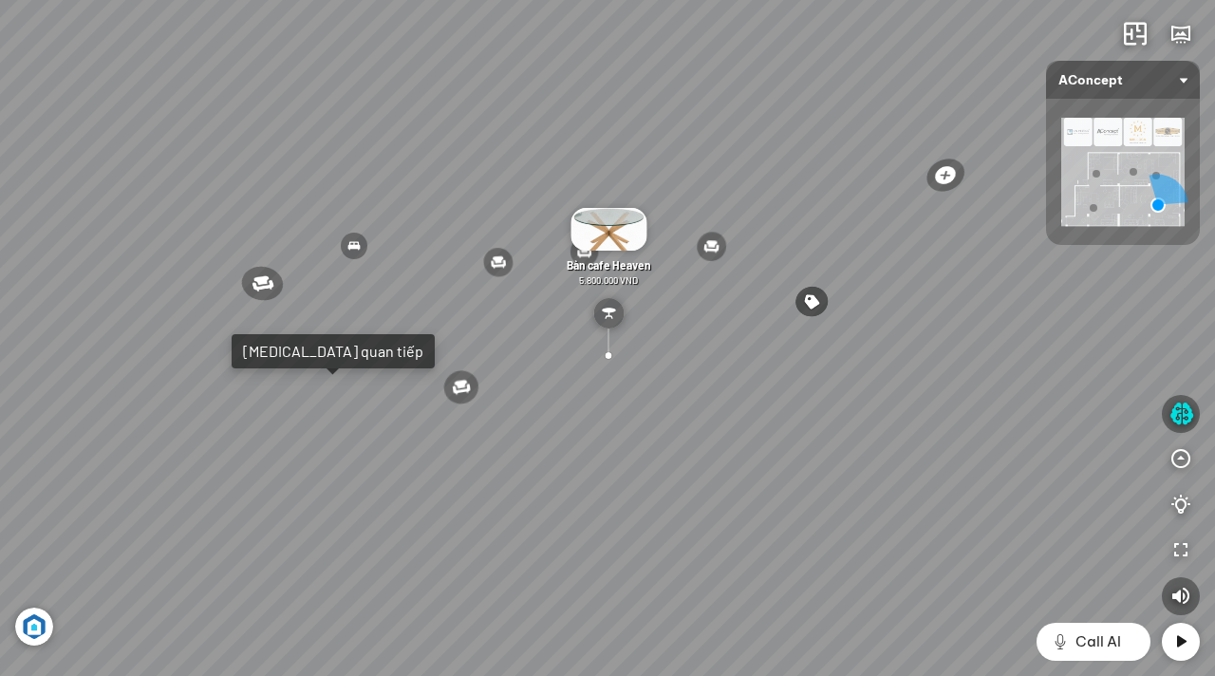
click at [857, 344] on div "Ghế ăn Andrew 3.200.000 VND Ghế ăn Wilma 1.800.000 VND Sofa 3 chỗ [PERSON_NAME]…" at bounding box center [607, 338] width 1215 height 676
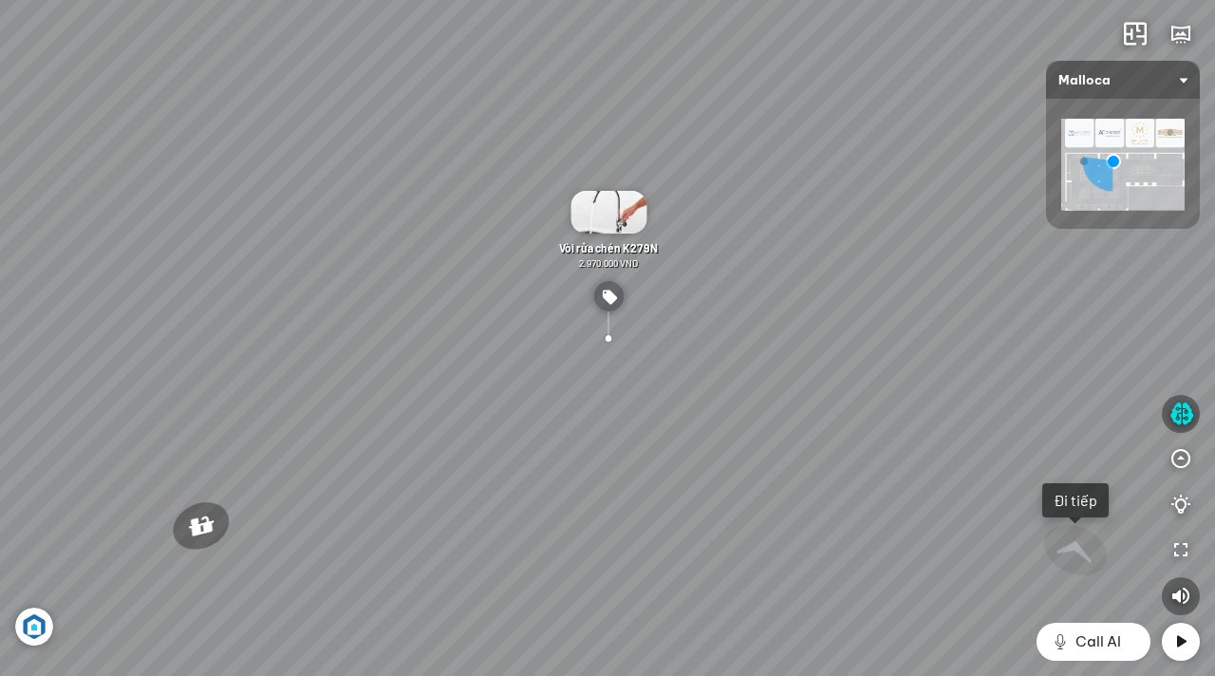
click at [594, 201] on img at bounding box center [609, 212] width 76 height 43
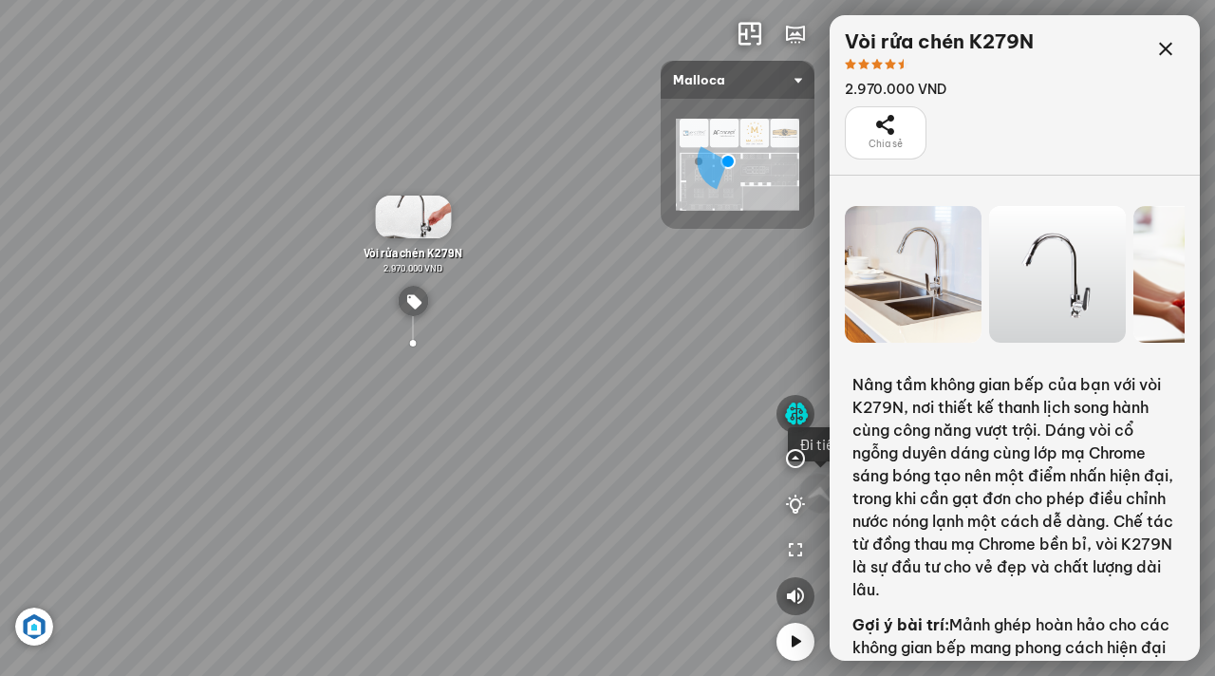
click at [1069, 274] on div at bounding box center [1057, 274] width 137 height 137
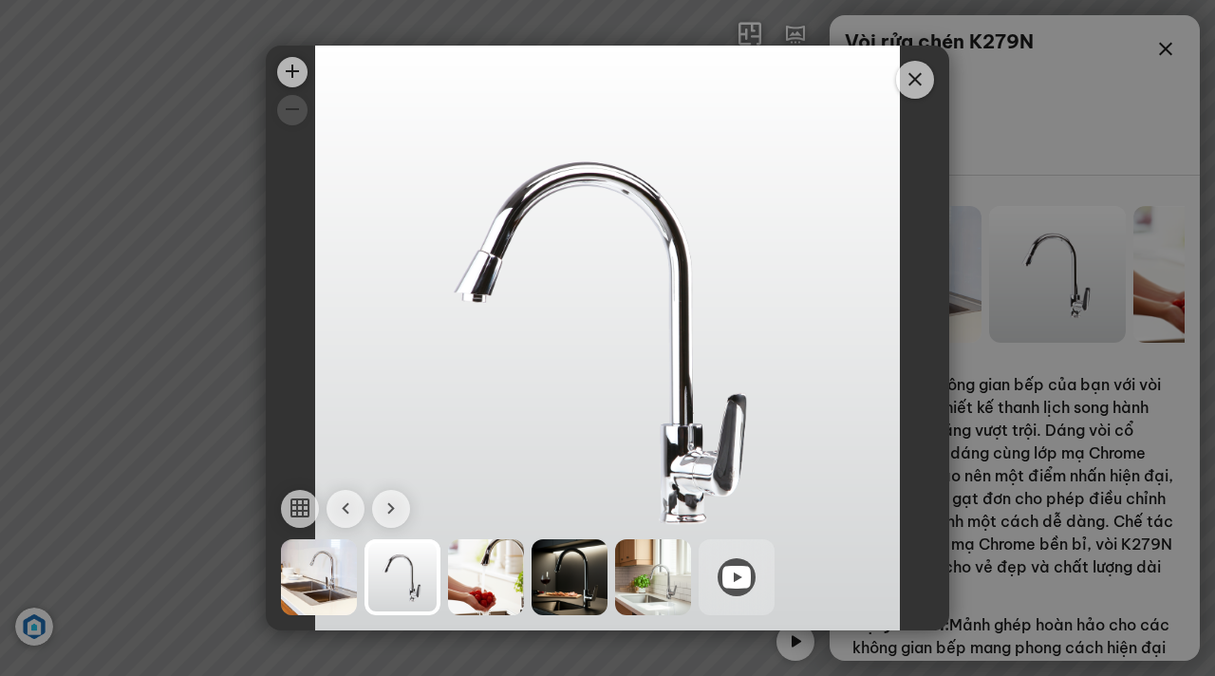
click at [461, 576] on div at bounding box center [486, 577] width 76 height 76
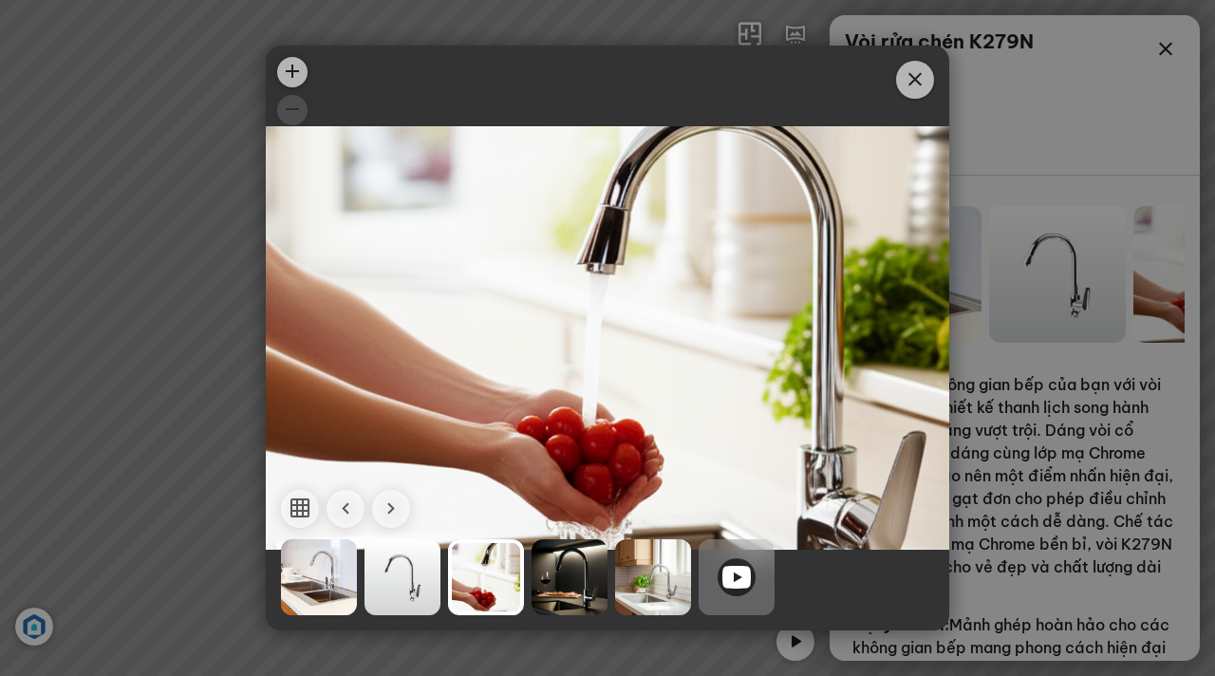
click at [906, 89] on icon "Close" at bounding box center [915, 79] width 23 height 23
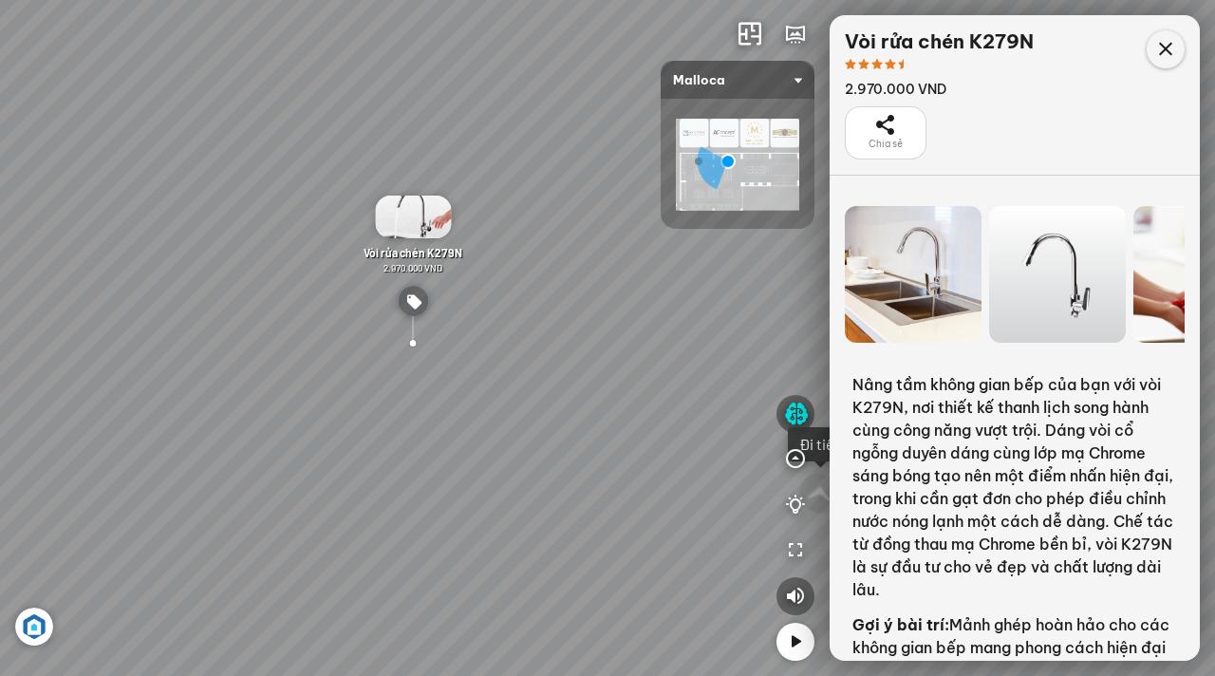
click at [1168, 47] on icon at bounding box center [1165, 49] width 23 height 23
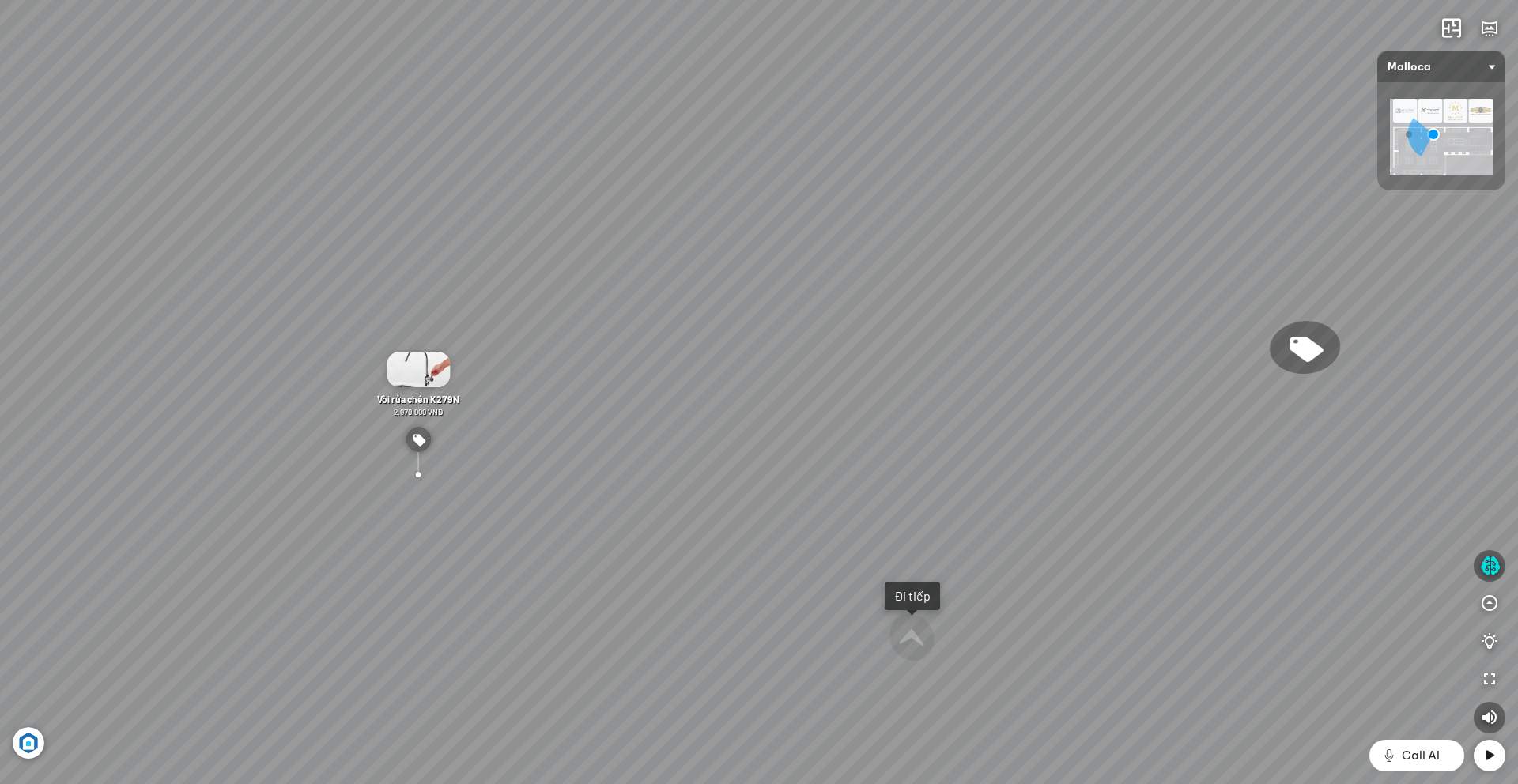
drag, startPoint x: 1025, startPoint y: 331, endPoint x: 709, endPoint y: 396, distance: 322.6
click at [709, 397] on div "Chậu rửa chén hai hộc bán thủ công Malloca MS 610T 9.460.000 VND Máy hút khói k…" at bounding box center [759, 392] width 1518 height 784
drag, startPoint x: 635, startPoint y: 435, endPoint x: 1137, endPoint y: 311, distance: 517.1
click at [1011, 315] on div "Chậu rửa chén hai hộc bán thủ công Malloca MS 610T 9.460.000 VND Máy hút khói k…" at bounding box center [759, 392] width 1518 height 784
drag, startPoint x: 746, startPoint y: 371, endPoint x: 1079, endPoint y: 273, distance: 347.1
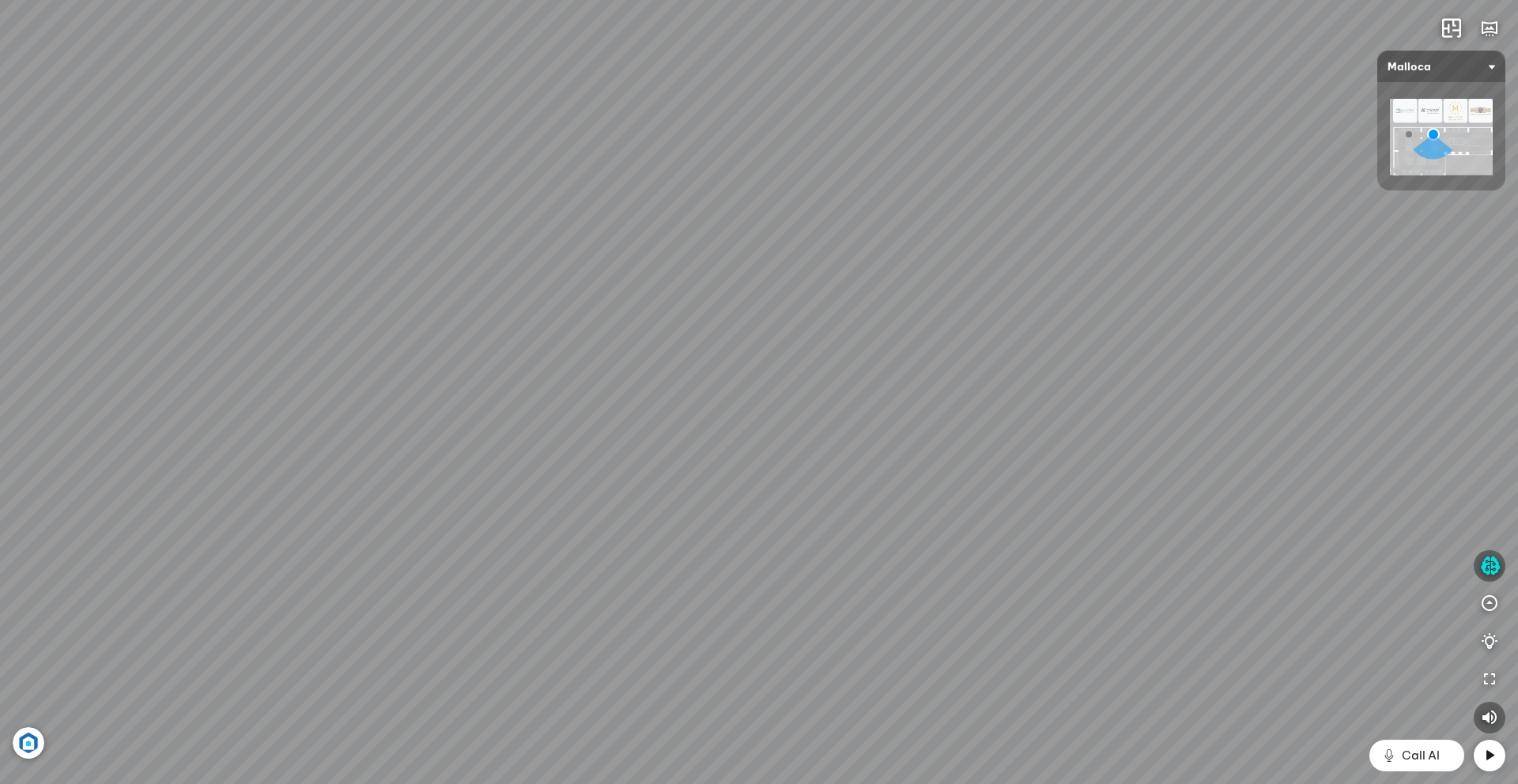
click at [1011, 277] on div "Chậu rửa chén hai hộc bán thủ công Malloca MS 610T 9.460.000 VND Máy hút khói k…" at bounding box center [759, 392] width 1518 height 784
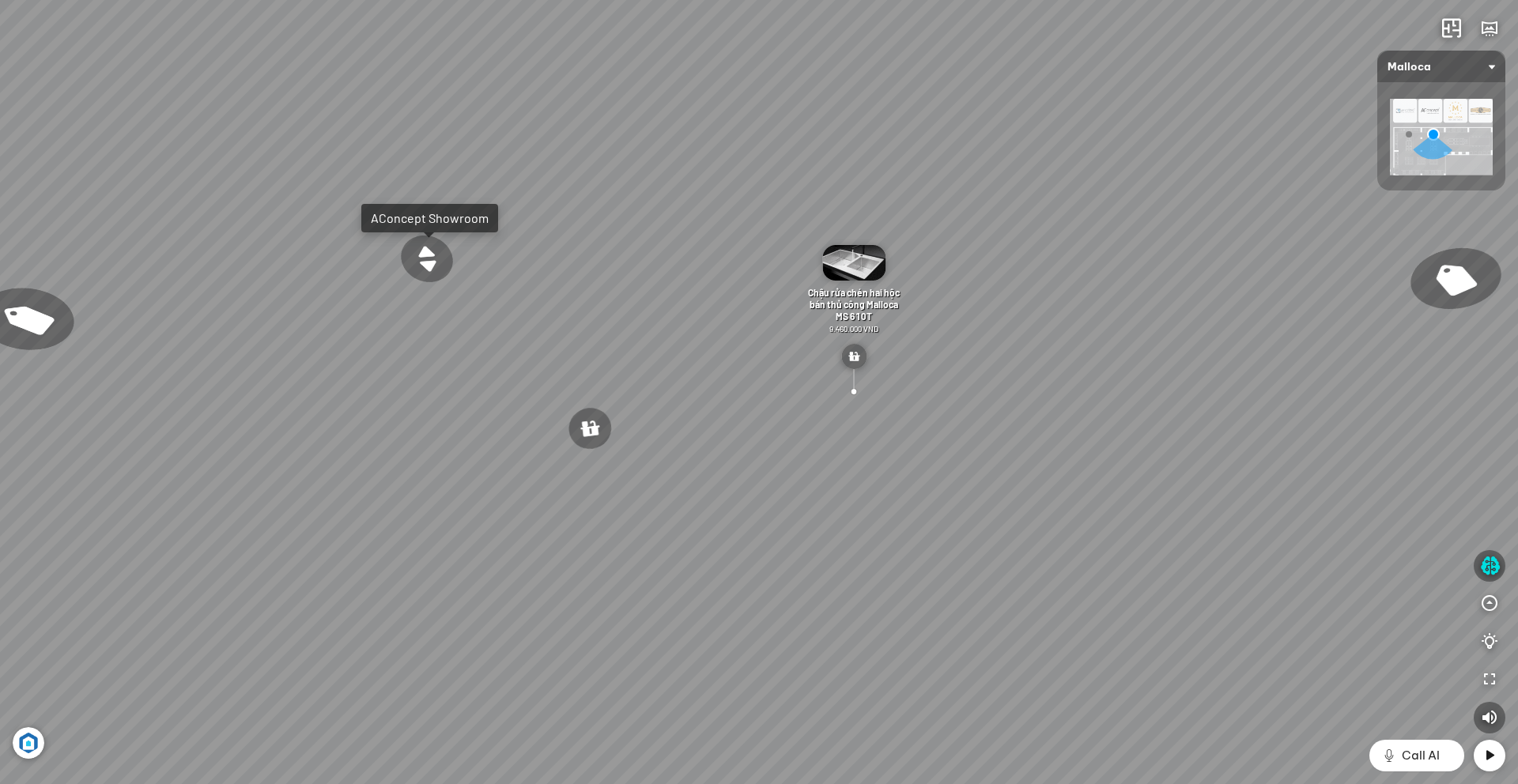
click at [421, 271] on div at bounding box center [426, 259] width 64 height 54
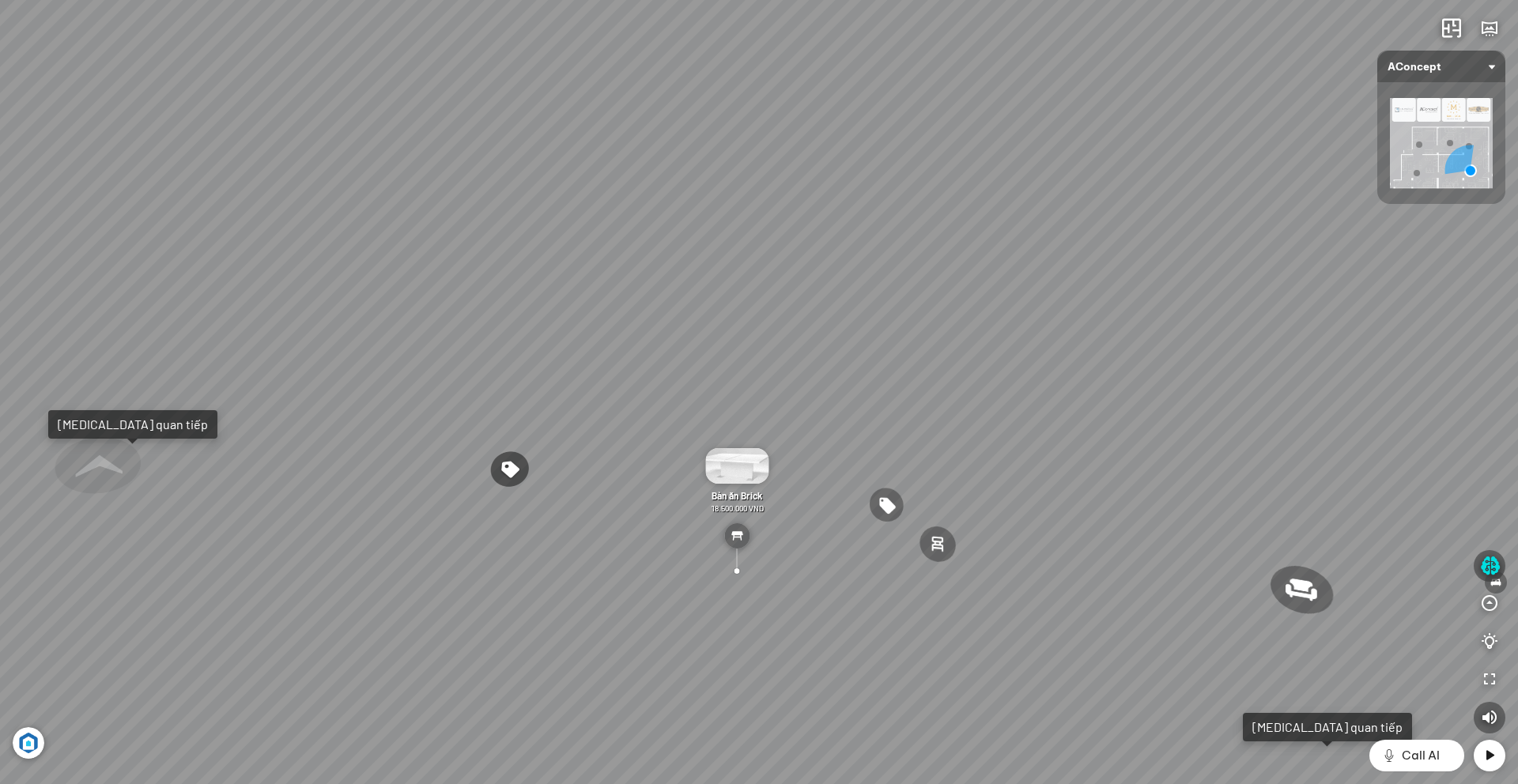
click at [737, 476] on img at bounding box center [737, 465] width 63 height 36
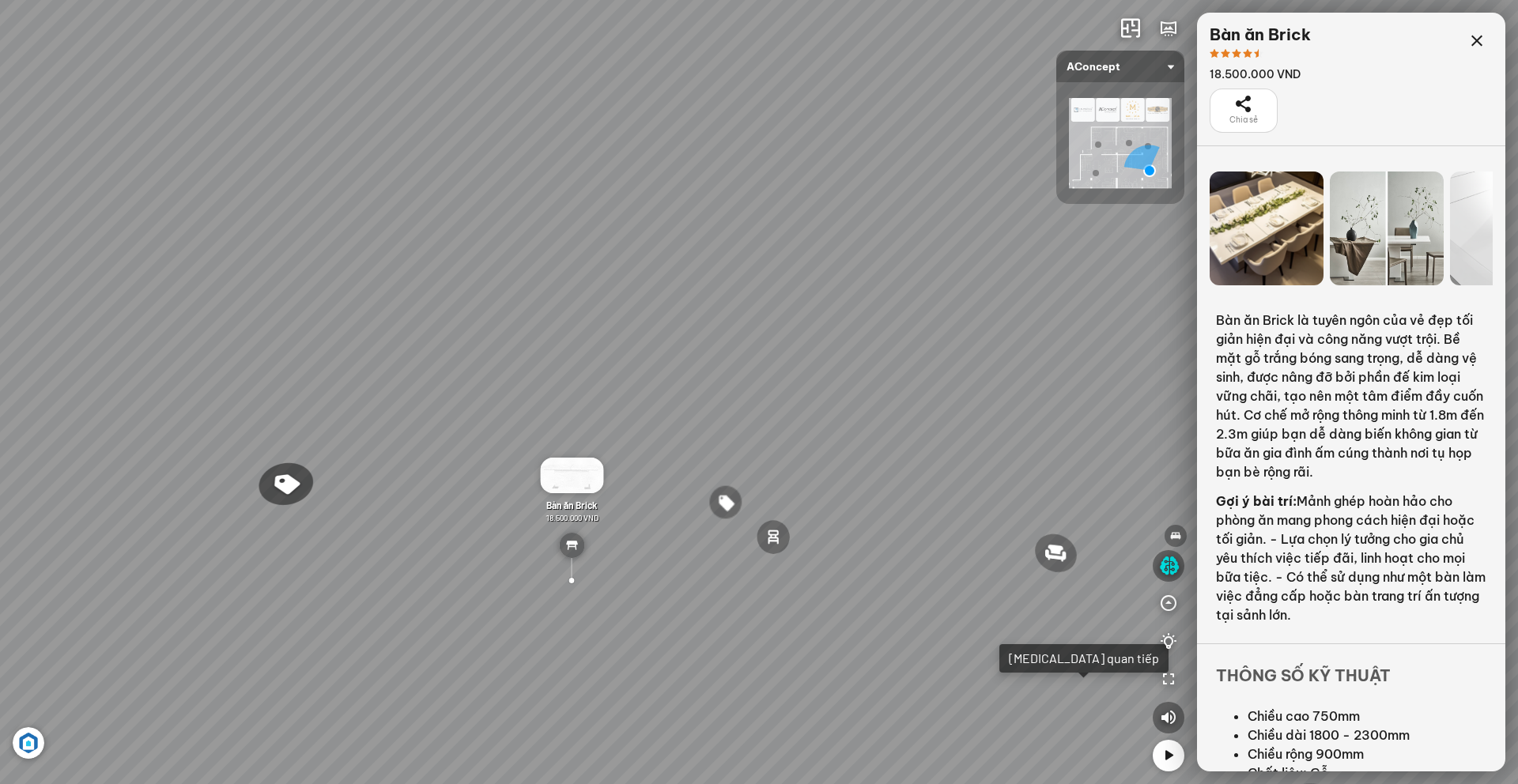
scroll to position [1, 0]
click at [1011, 43] on icon at bounding box center [1476, 41] width 19 height 19
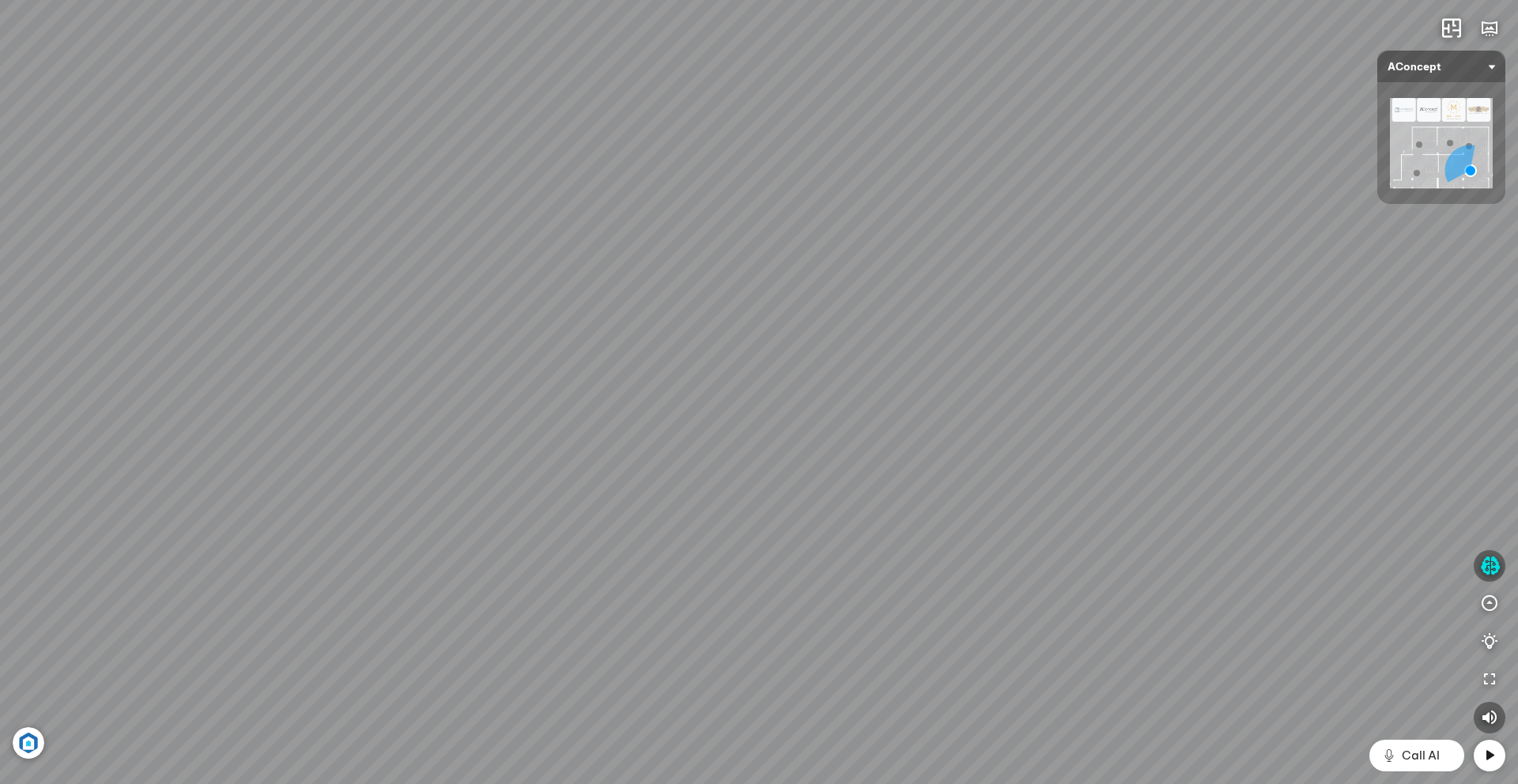
drag, startPoint x: 666, startPoint y: 533, endPoint x: 719, endPoint y: 491, distance: 67.6
click at [719, 491] on div "Ghế ăn Andrew 3.200.000 VND Ghế ăn Wilma 1.800.000 VND Sofa 3 chỗ [PERSON_NAME]…" at bounding box center [759, 392] width 1518 height 784
drag, startPoint x: 843, startPoint y: 496, endPoint x: 625, endPoint y: 491, distance: 218.1
click at [625, 491] on div "Ghế ăn Andrew 3.200.000 VND Ghế ăn Wilma 1.800.000 VND Sofa 3 chỗ [PERSON_NAME]…" at bounding box center [759, 392] width 1518 height 784
drag, startPoint x: 704, startPoint y: 484, endPoint x: 884, endPoint y: 425, distance: 189.4
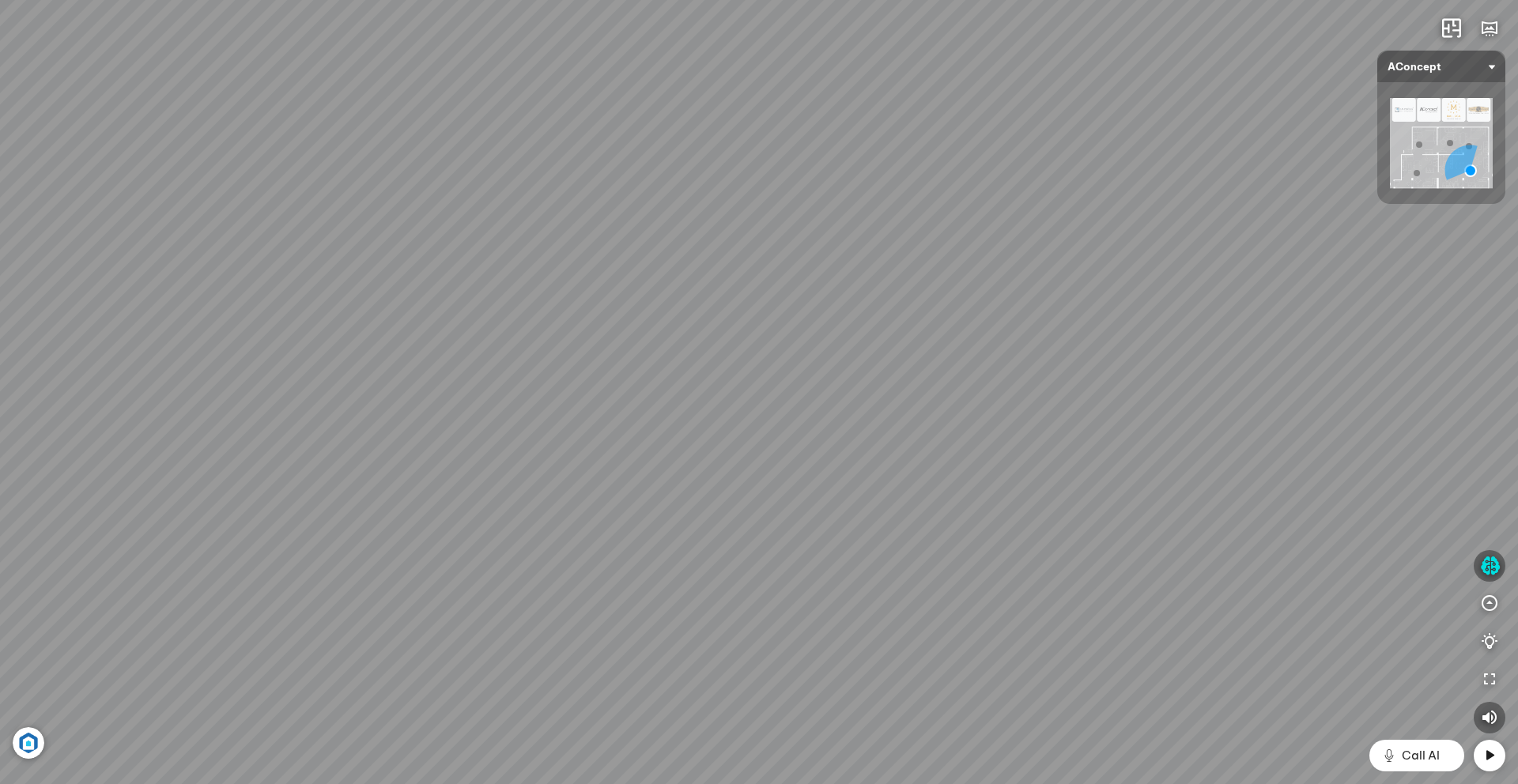
click at [884, 426] on div "Ghế ăn Andrew 3.200.000 VND Ghế ăn Wilma 1.800.000 VND Sofa 3 chỗ [PERSON_NAME]…" at bounding box center [759, 392] width 1518 height 784
